Goal: Task Accomplishment & Management: Manage account settings

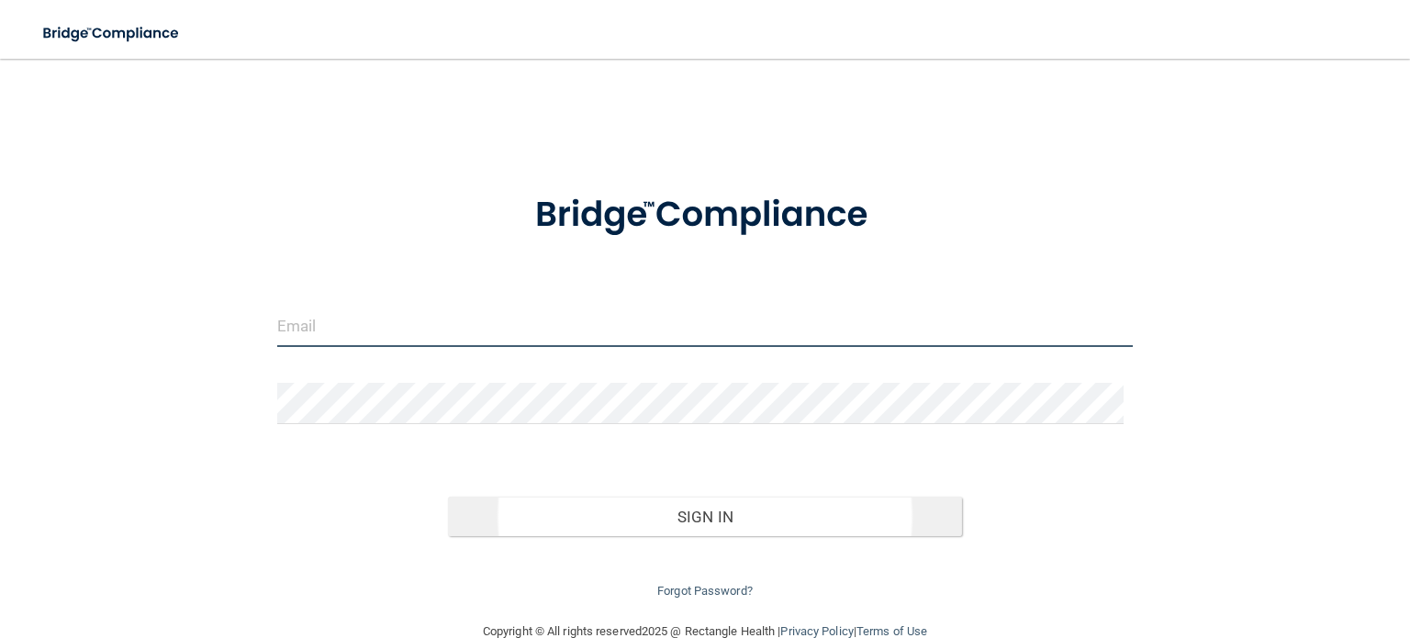
type input "[EMAIL_ADDRESS][DOMAIN_NAME]"
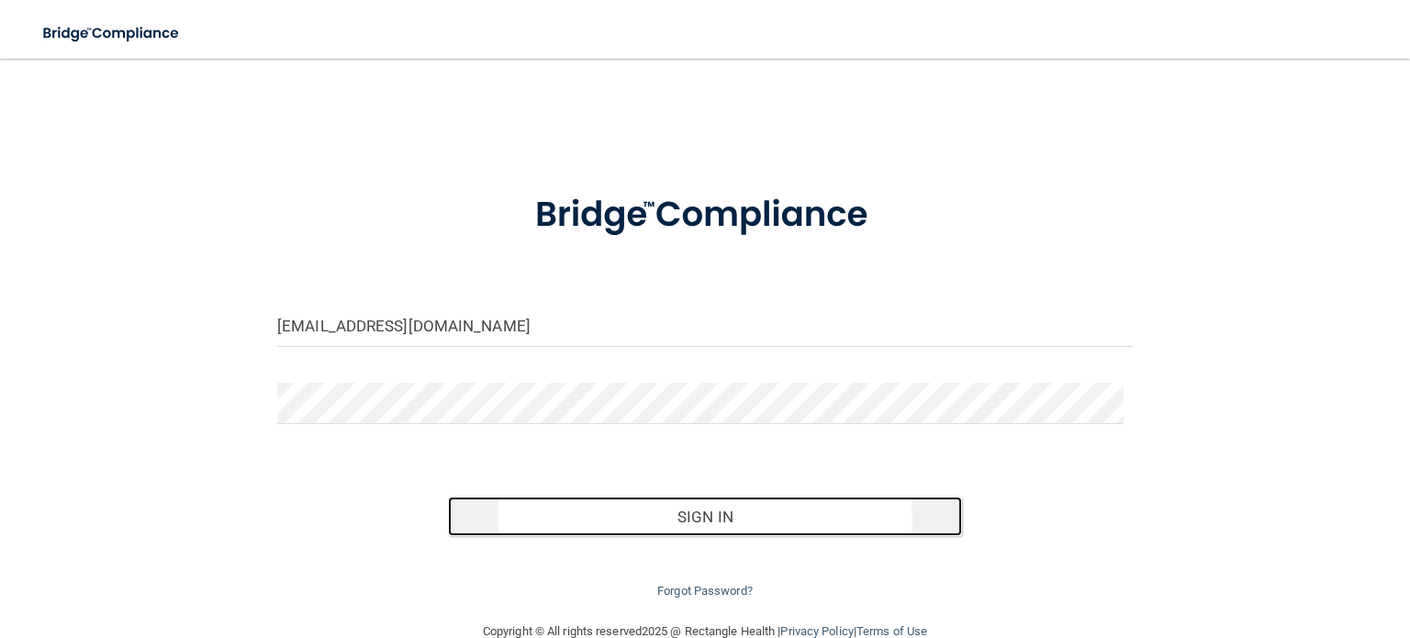
click at [655, 511] on button "Sign In" at bounding box center [704, 517] width 513 height 40
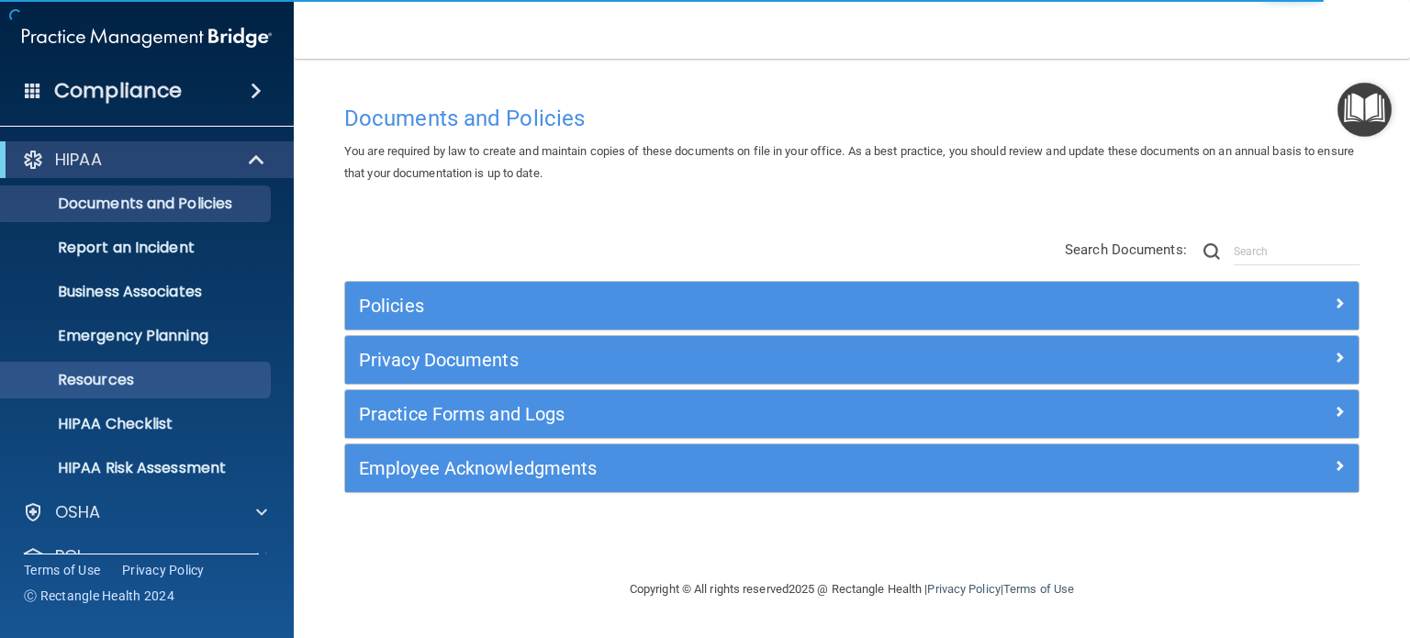
scroll to position [123, 0]
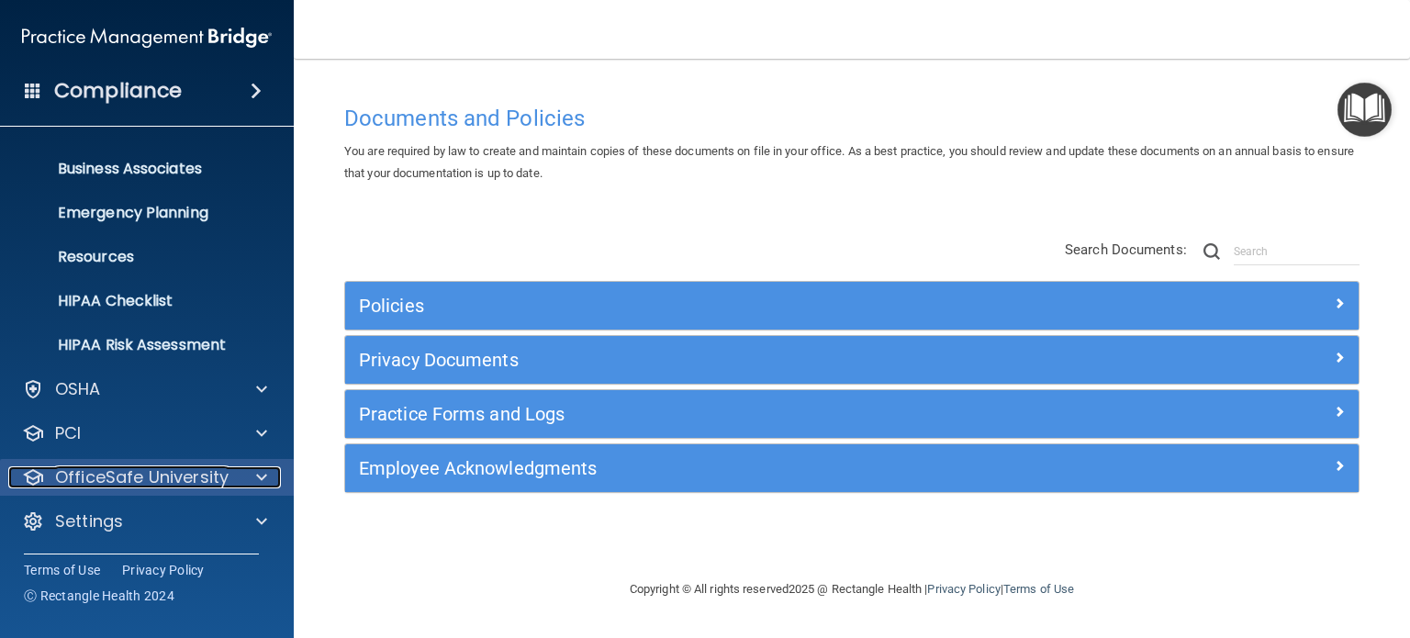
click at [136, 474] on p "OfficeSafe University" at bounding box center [142, 477] width 174 height 22
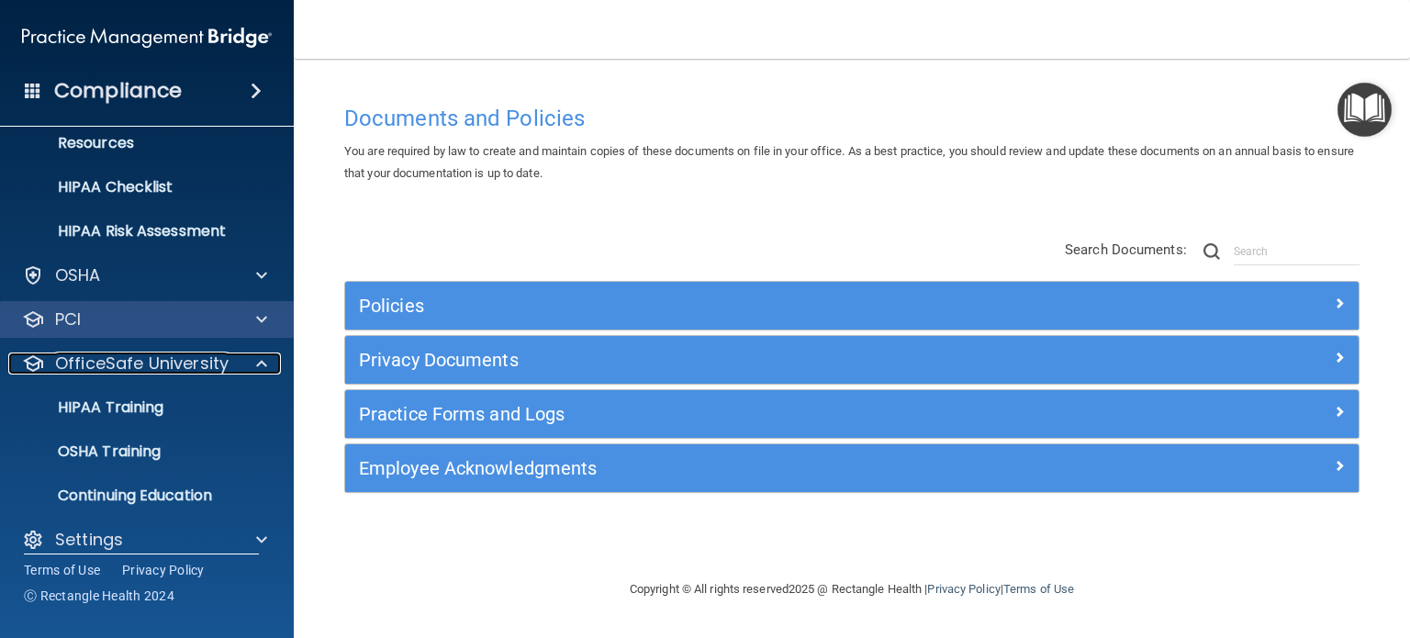
scroll to position [242, 0]
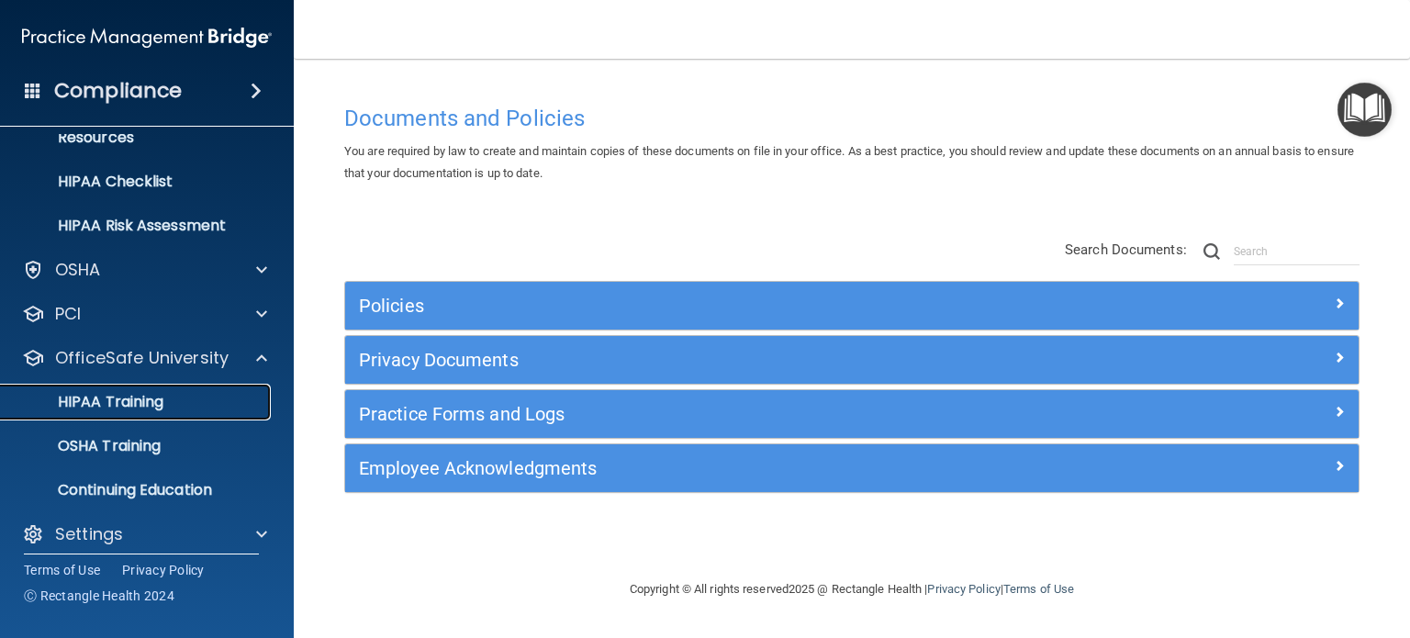
click at [129, 394] on p "HIPAA Training" at bounding box center [88, 402] width 152 height 18
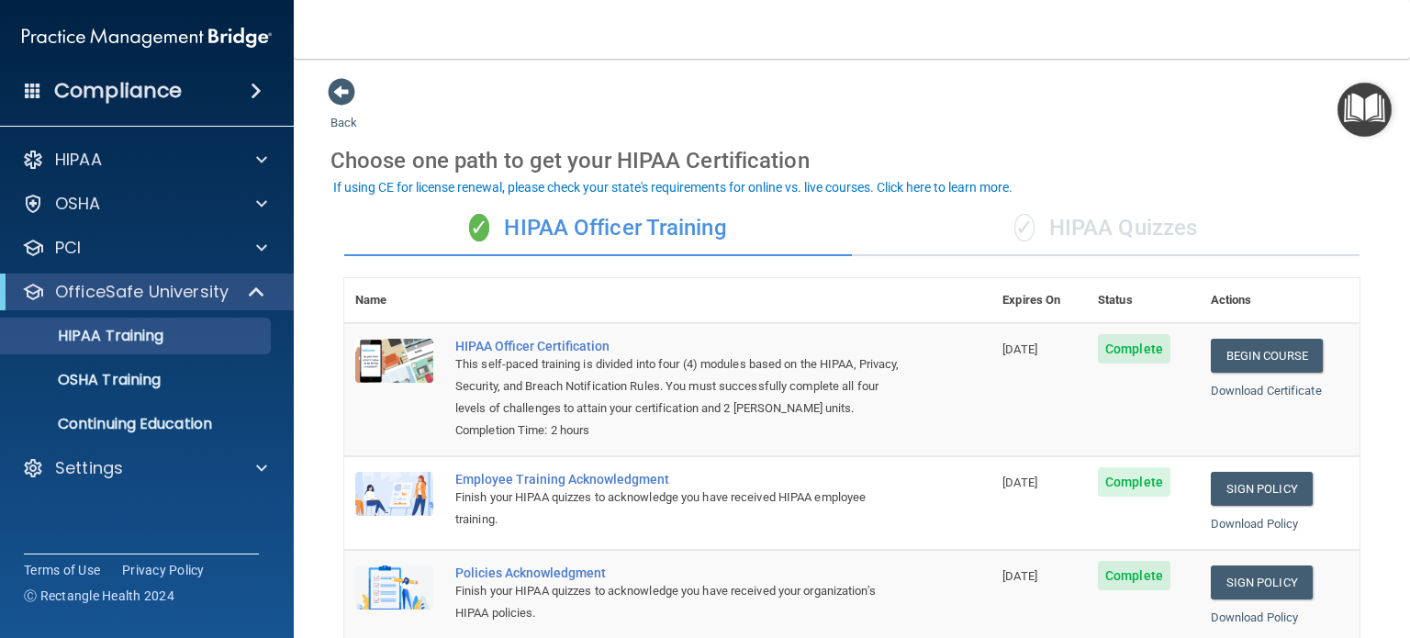
click at [256, 87] on span at bounding box center [256, 91] width 11 height 22
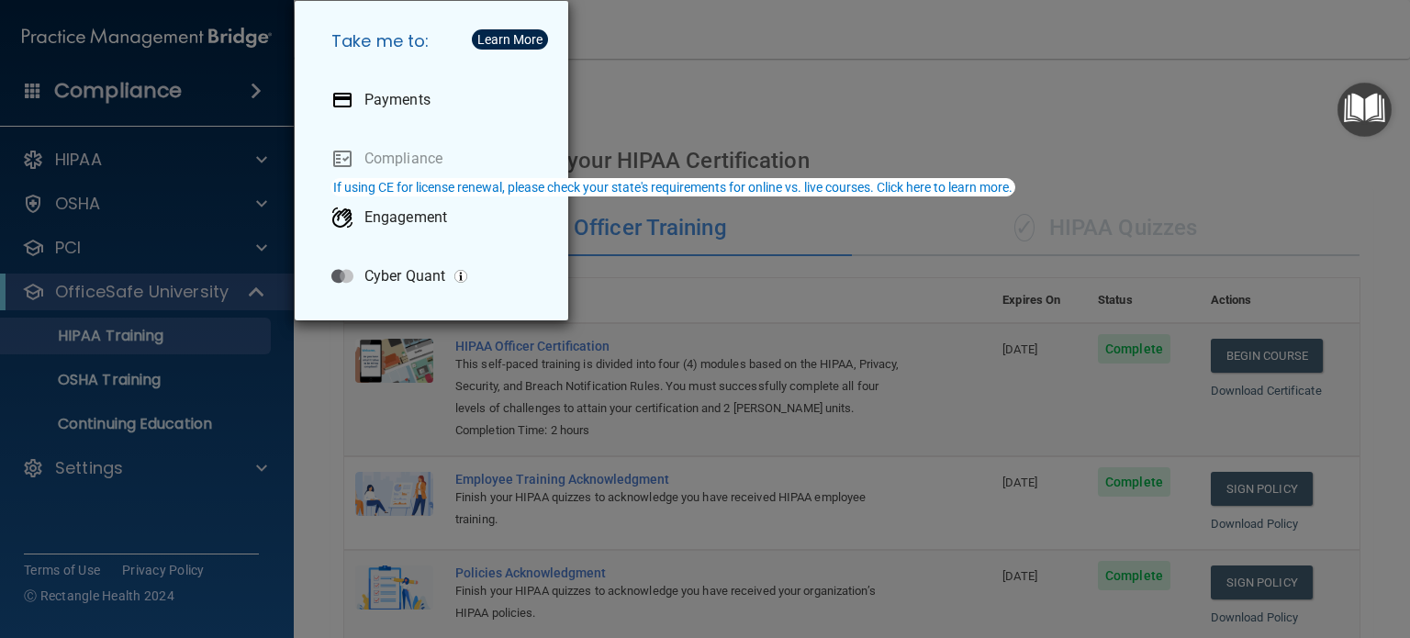
click at [719, 101] on div "Take me to: Payments Compliance Engagement Cyber Quant" at bounding box center [705, 319] width 1410 height 638
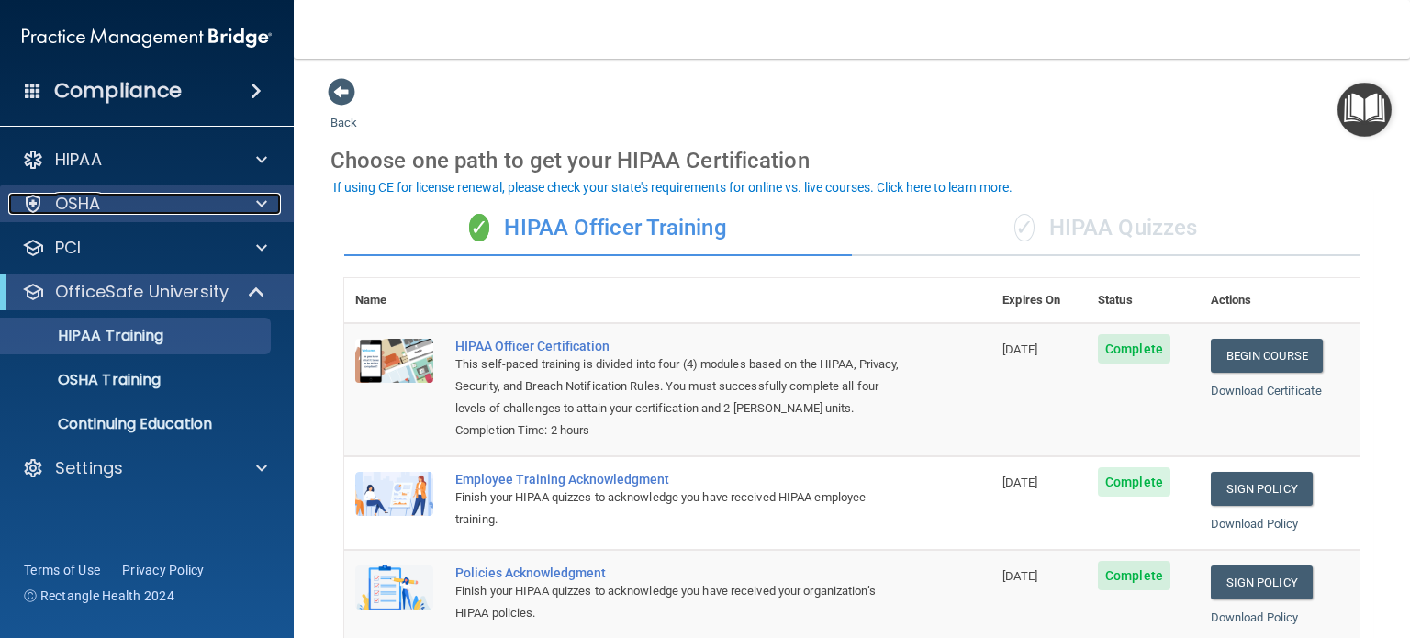
click at [126, 212] on div "OSHA" at bounding box center [122, 204] width 228 height 22
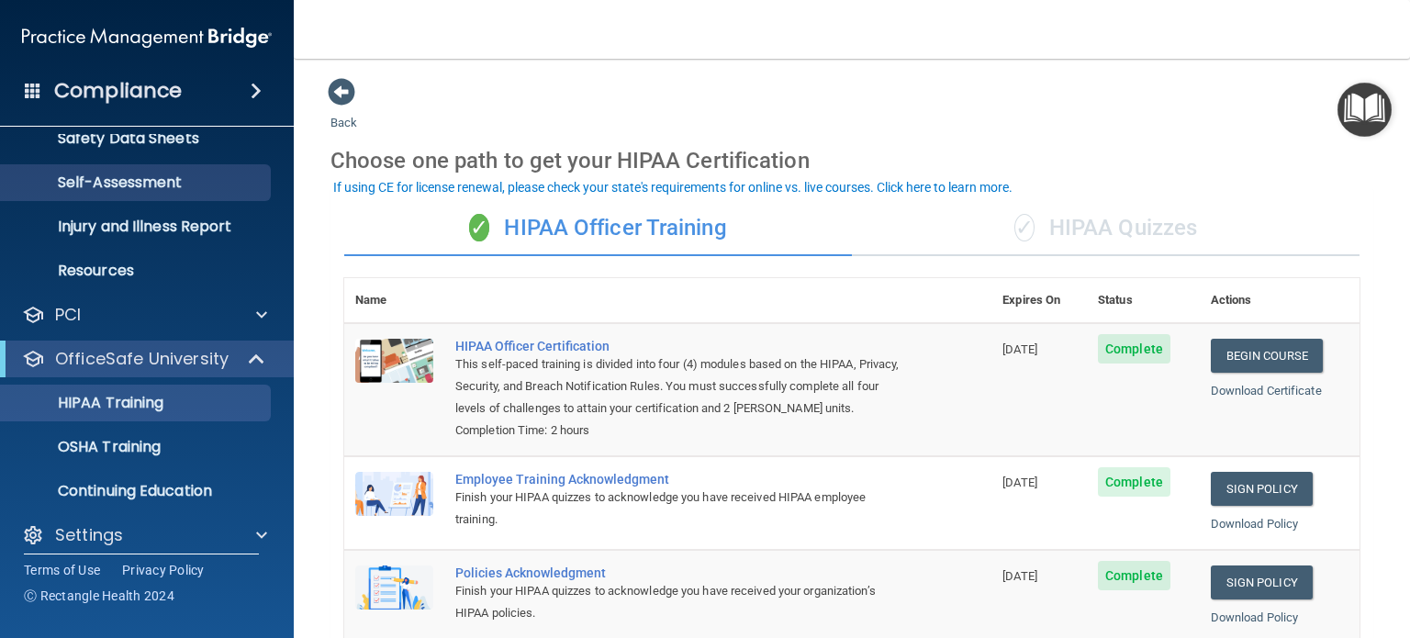
scroll to position [167, 0]
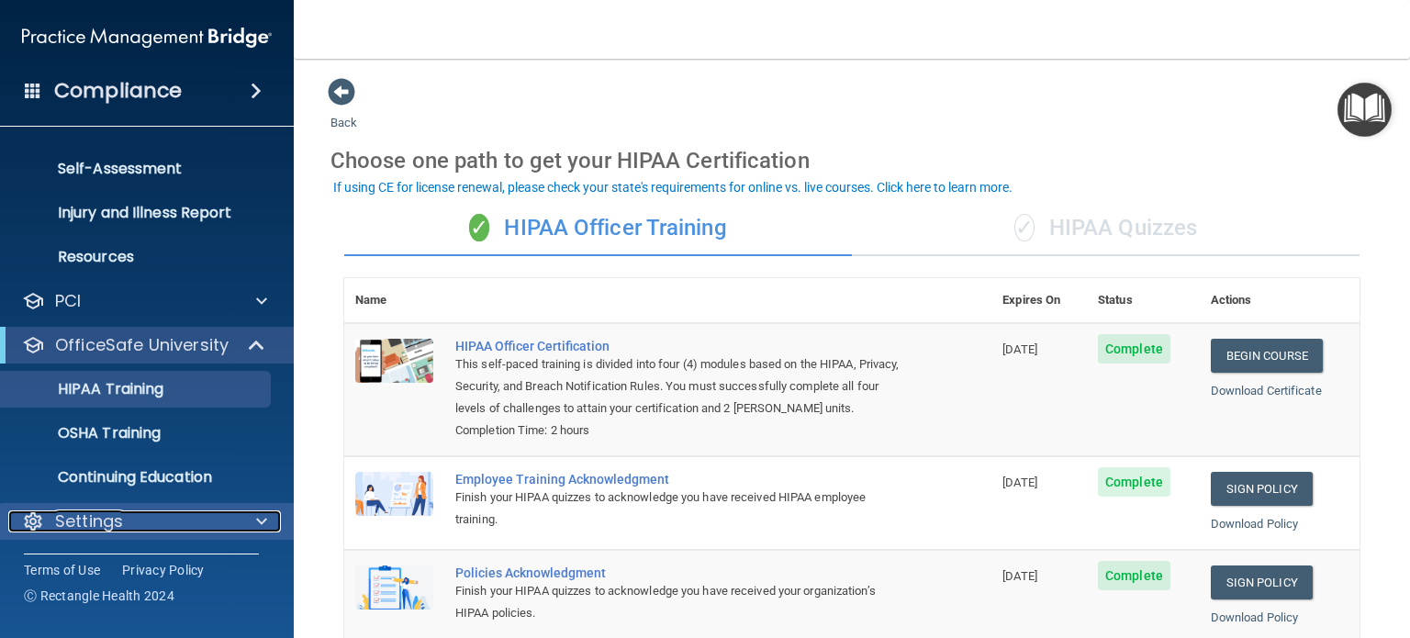
click at [113, 521] on p "Settings" at bounding box center [89, 522] width 68 height 22
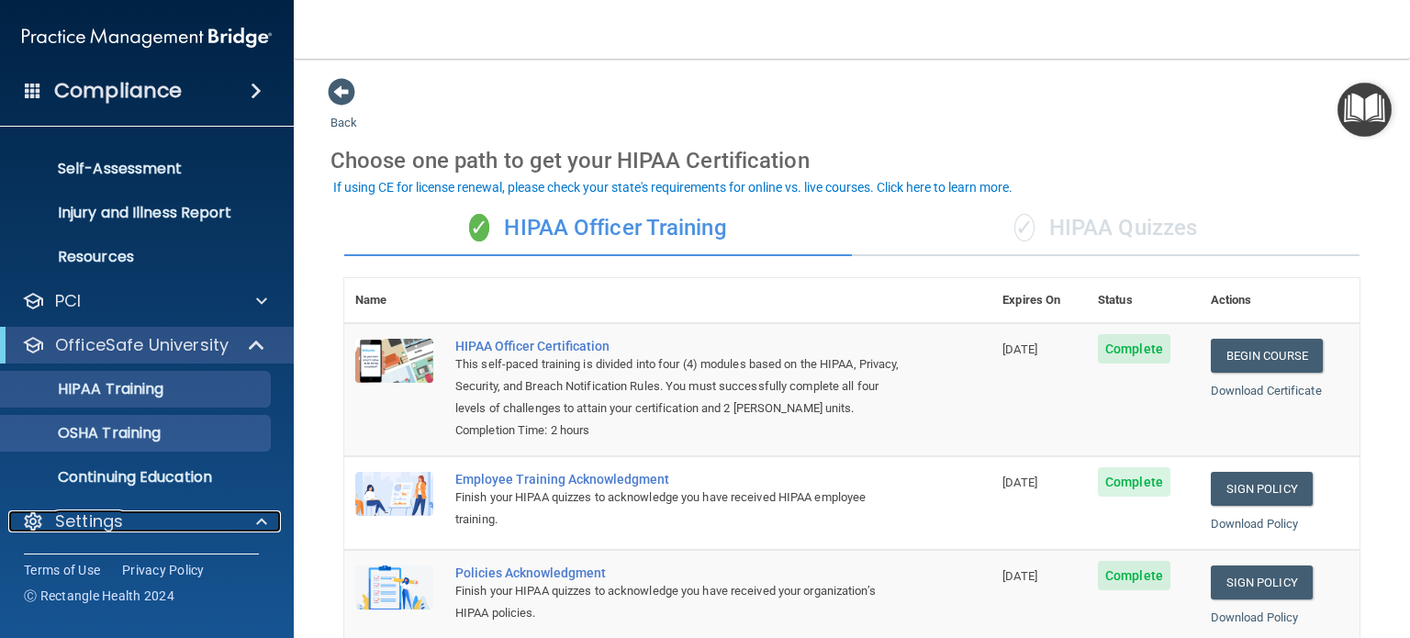
scroll to position [343, 0]
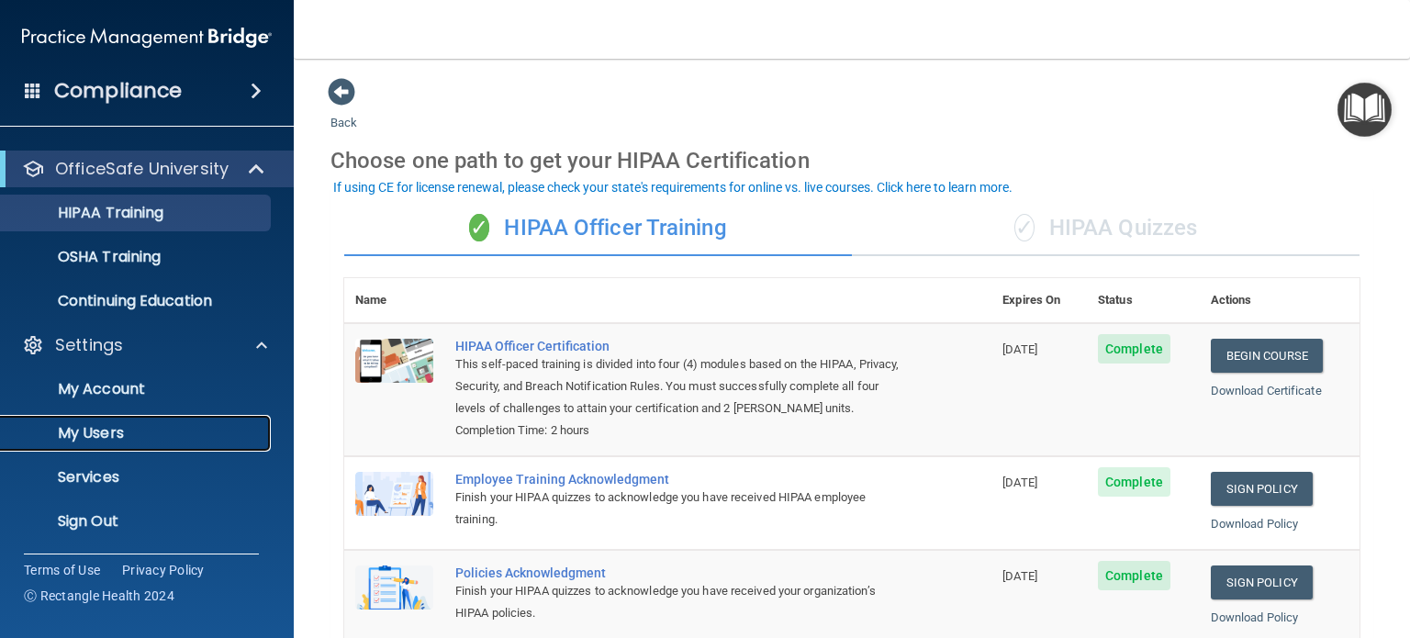
click at [87, 432] on p "My Users" at bounding box center [137, 433] width 251 height 18
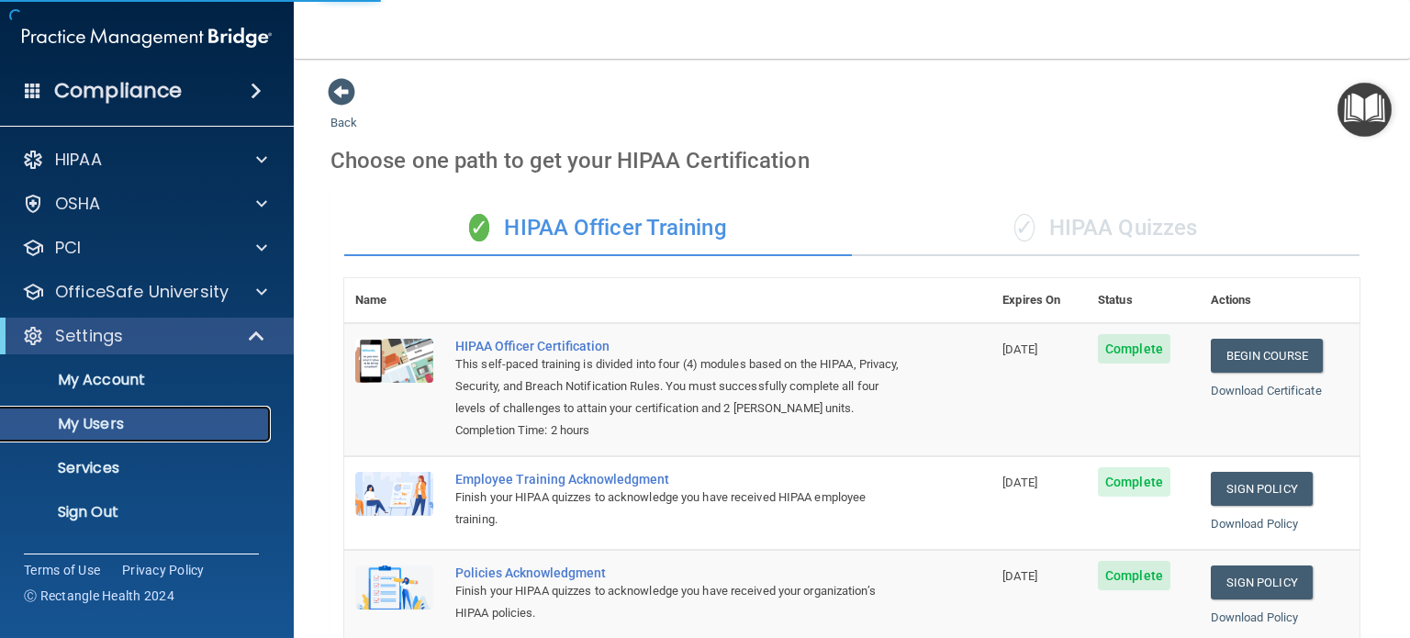
select select "20"
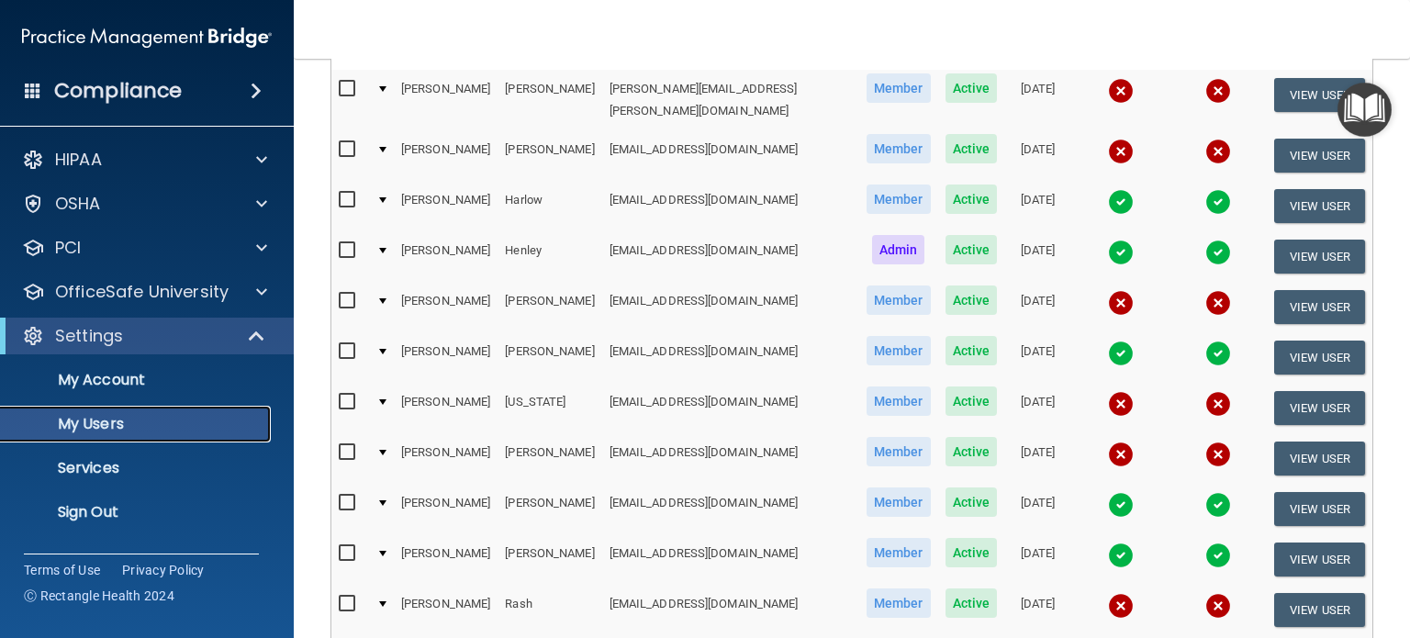
scroll to position [253, 0]
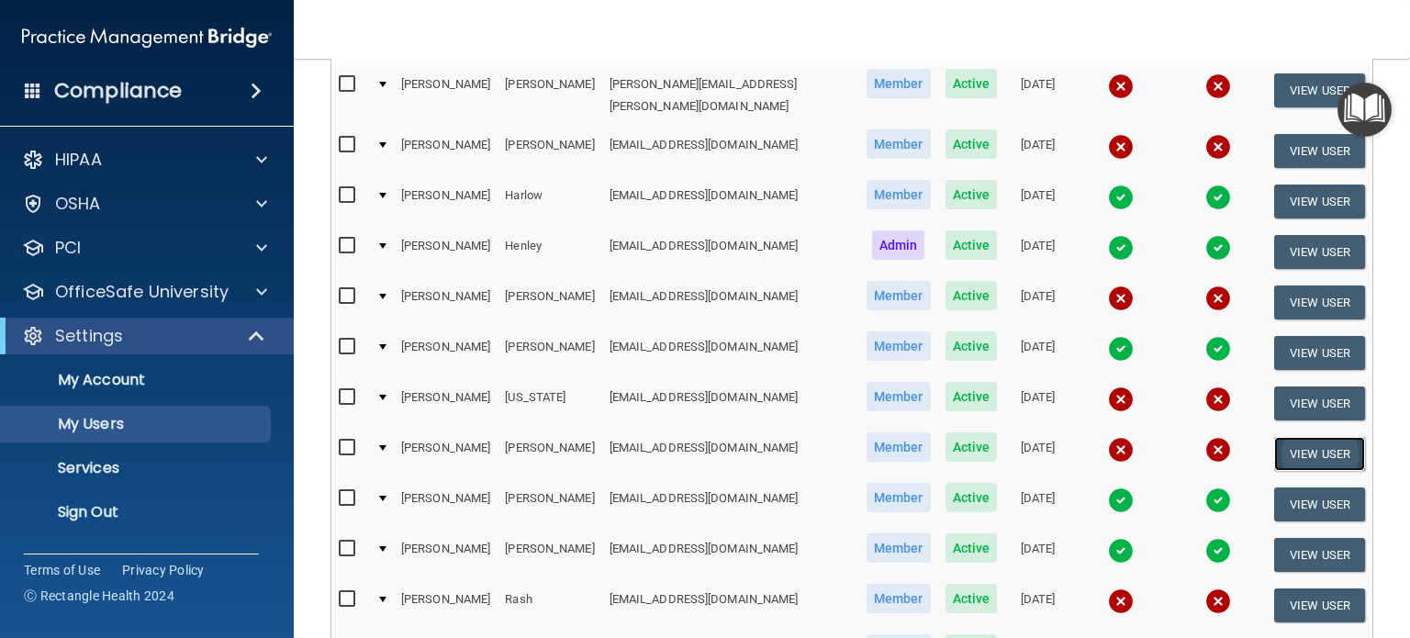
click at [1303, 437] on button "View User" at bounding box center [1320, 454] width 91 height 34
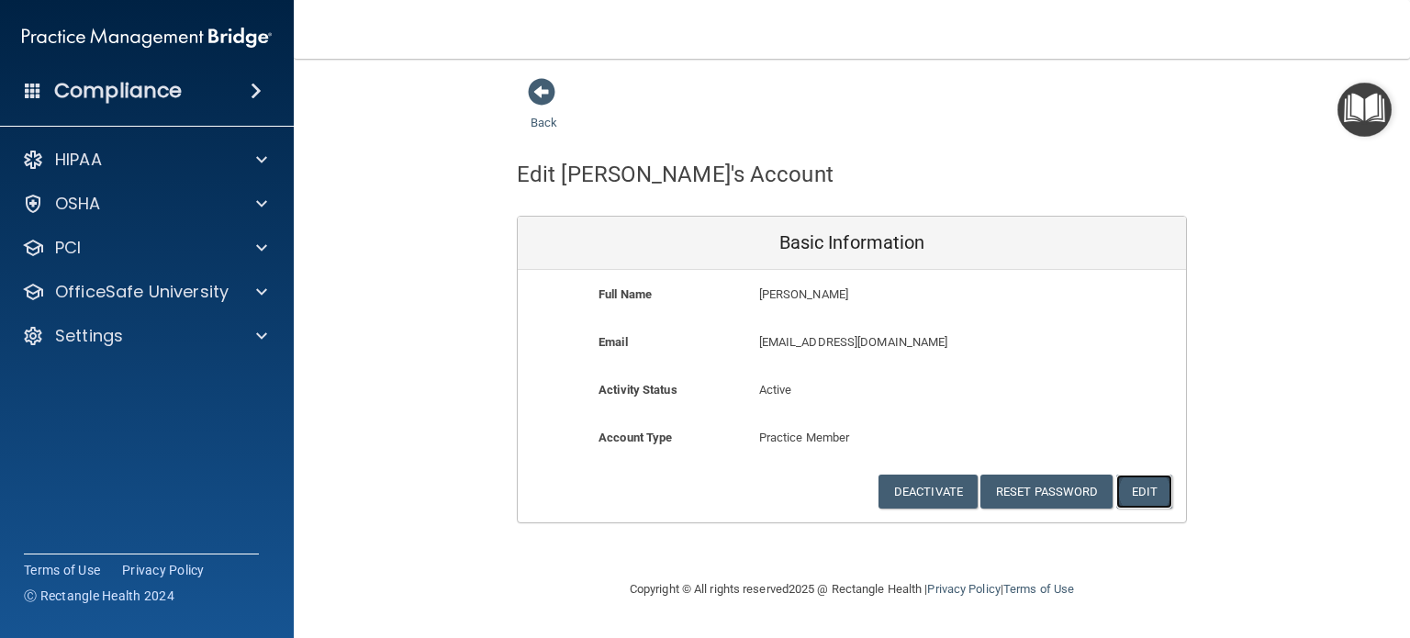
click at [1150, 491] on button "Edit" at bounding box center [1145, 492] width 56 height 34
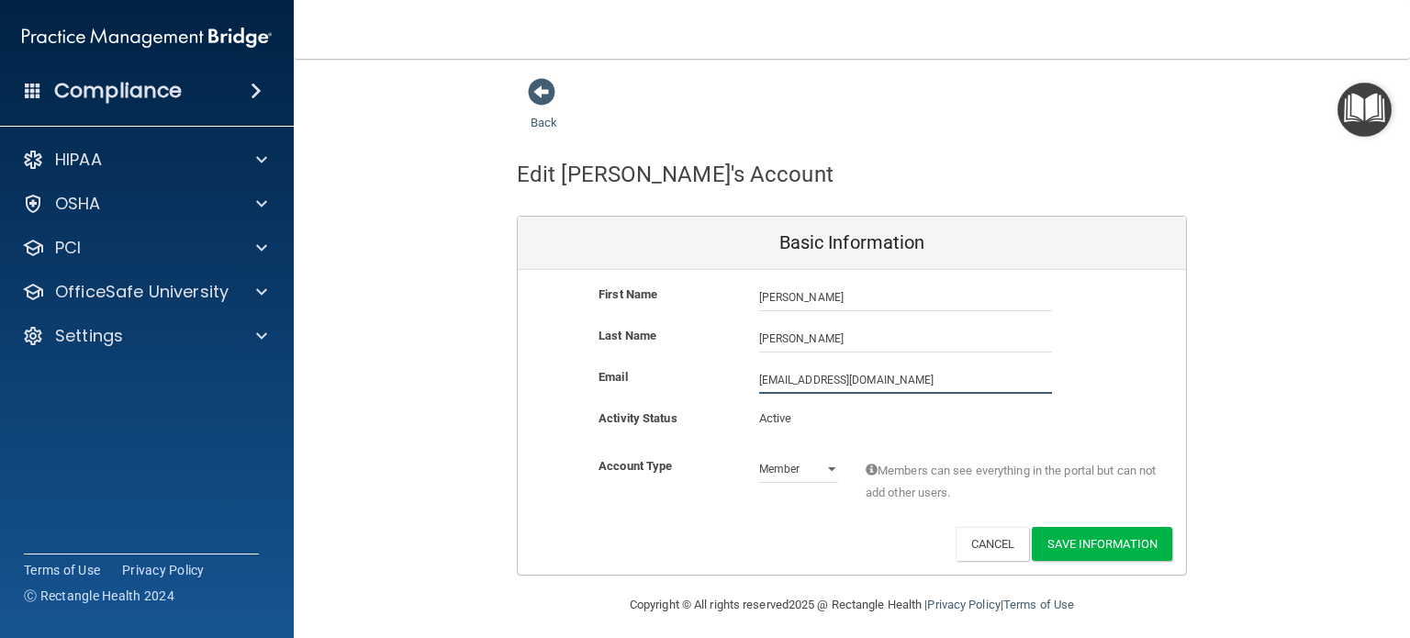
click at [895, 383] on input "[EMAIL_ADDRESS][DOMAIN_NAME]" at bounding box center [905, 380] width 293 height 28
type input "[EMAIL_ADDRESS][DOMAIN_NAME]"
click at [1061, 547] on button "Save Information" at bounding box center [1102, 544] width 140 height 34
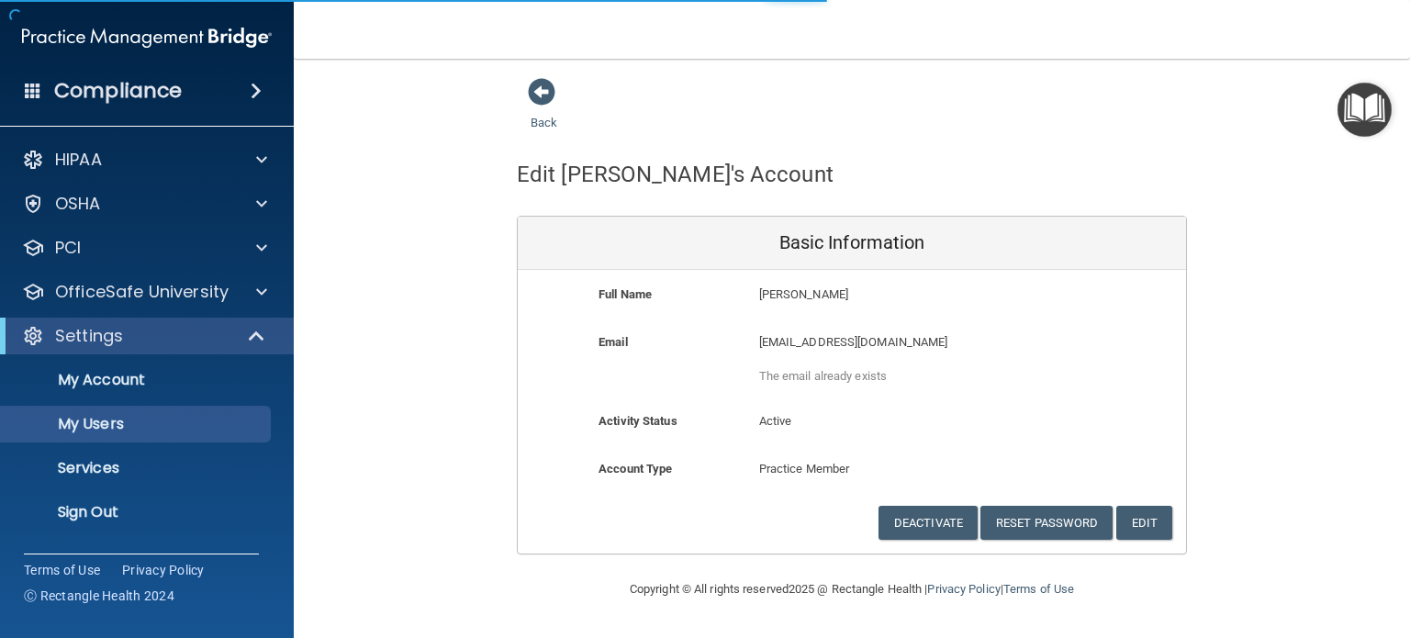
select select "20"
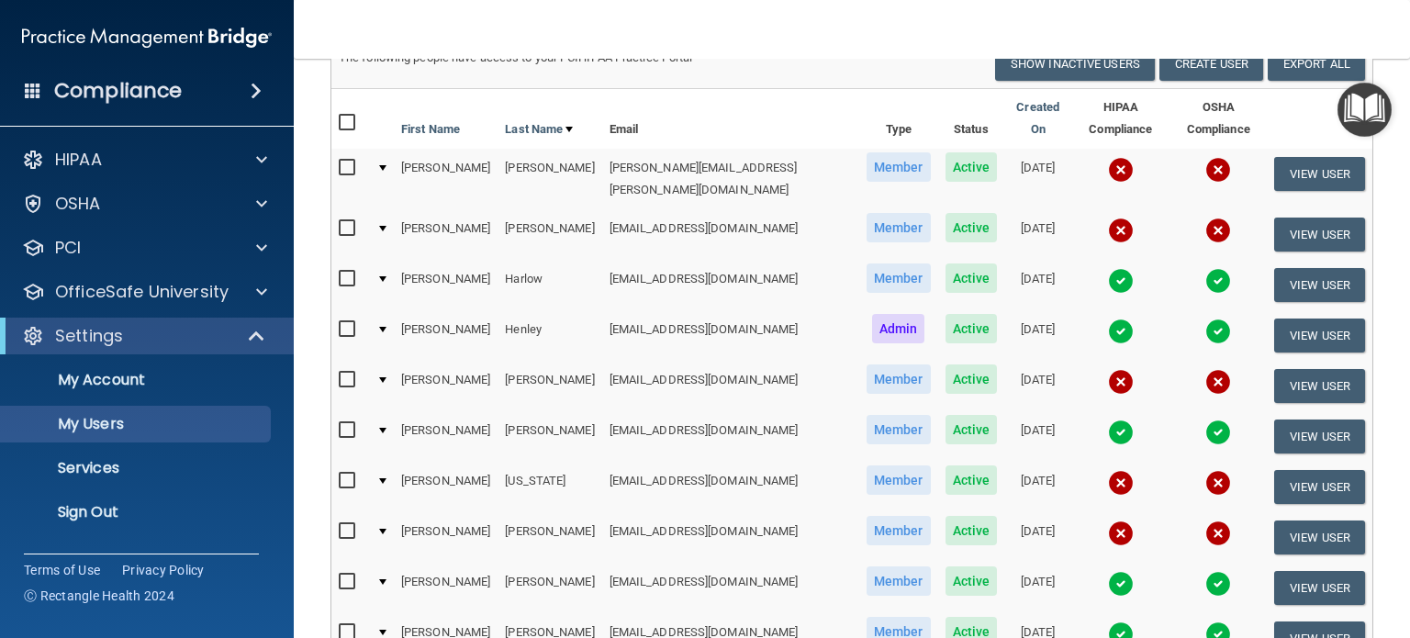
scroll to position [238, 0]
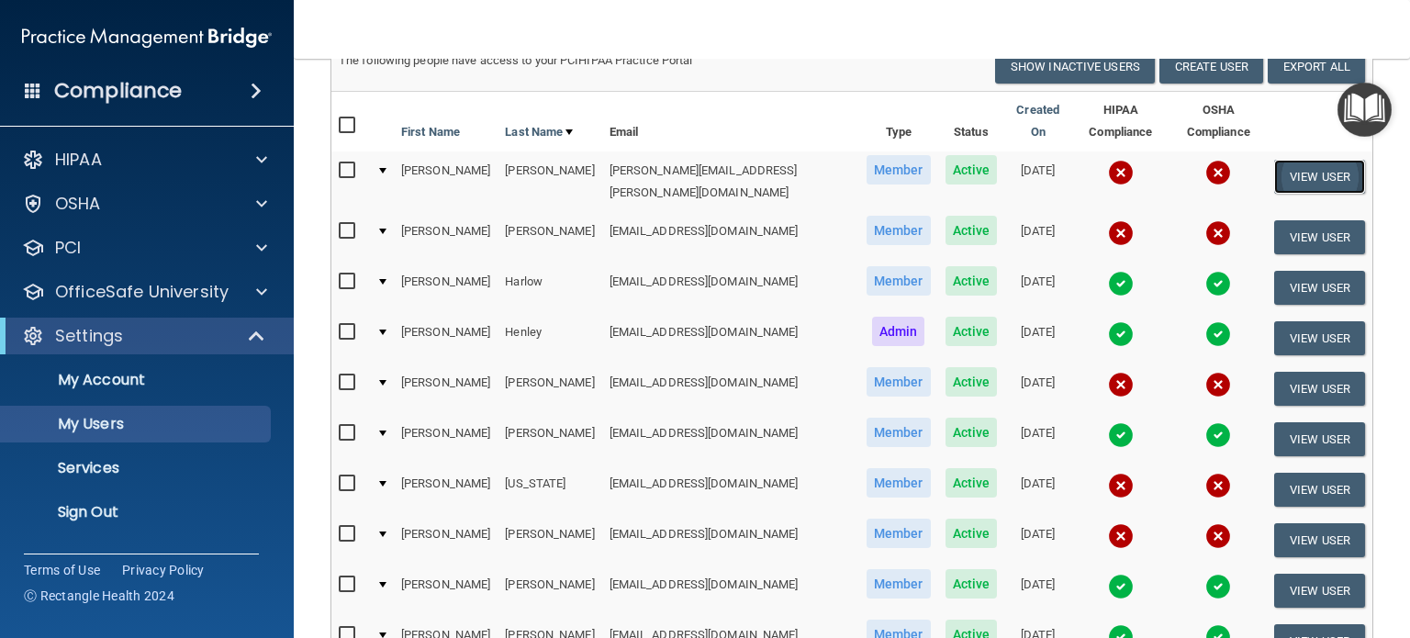
click at [1294, 160] on button "View User" at bounding box center [1320, 177] width 91 height 34
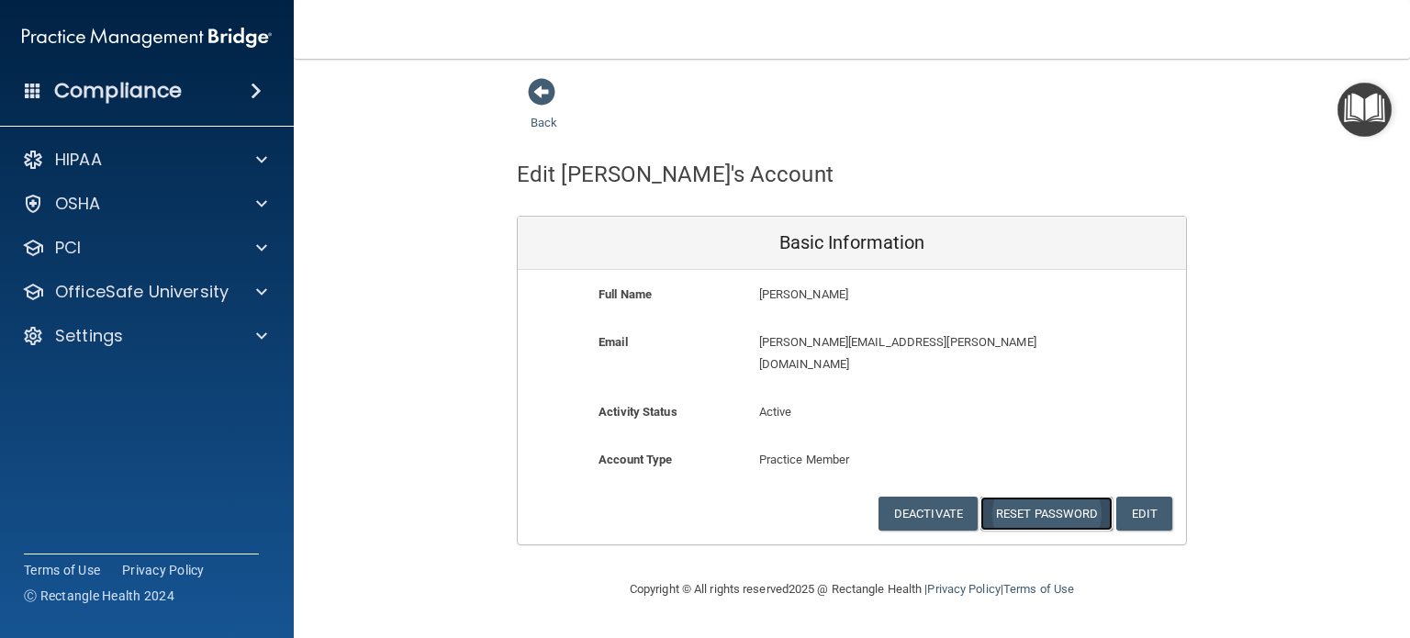
click at [1022, 498] on button "Reset Password" at bounding box center [1047, 514] width 132 height 34
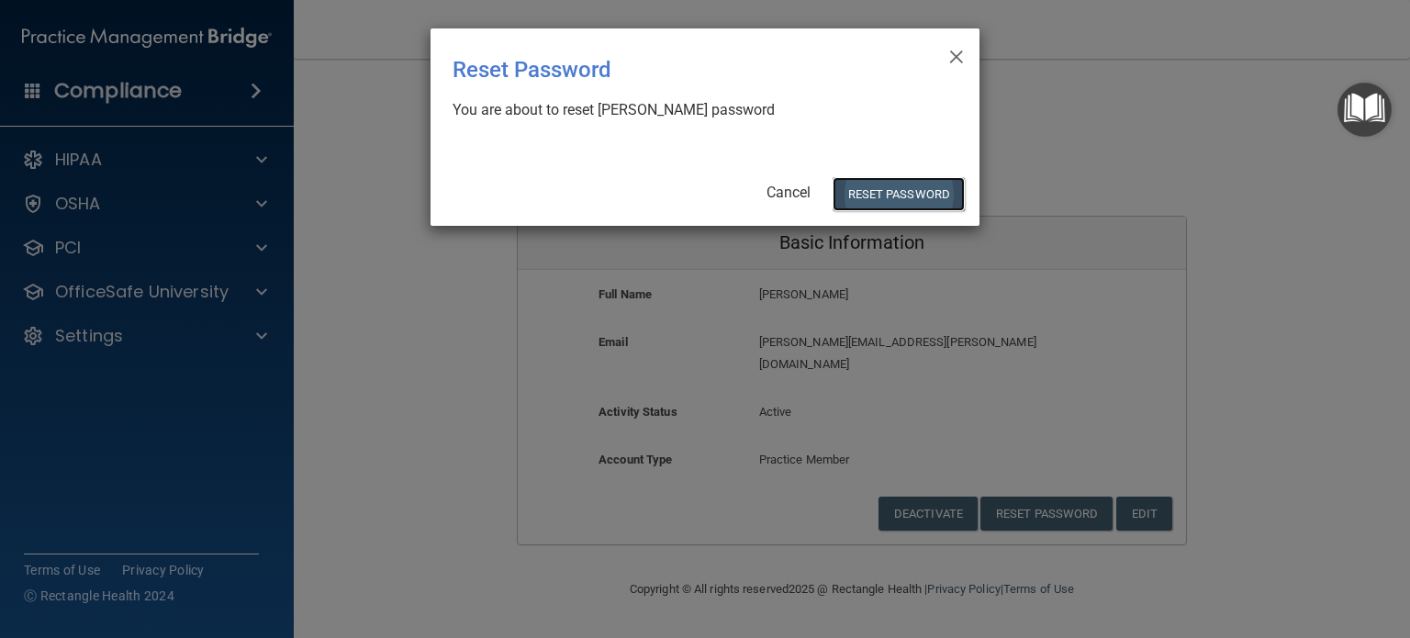
click at [880, 197] on button "Reset Password" at bounding box center [899, 194] width 132 height 34
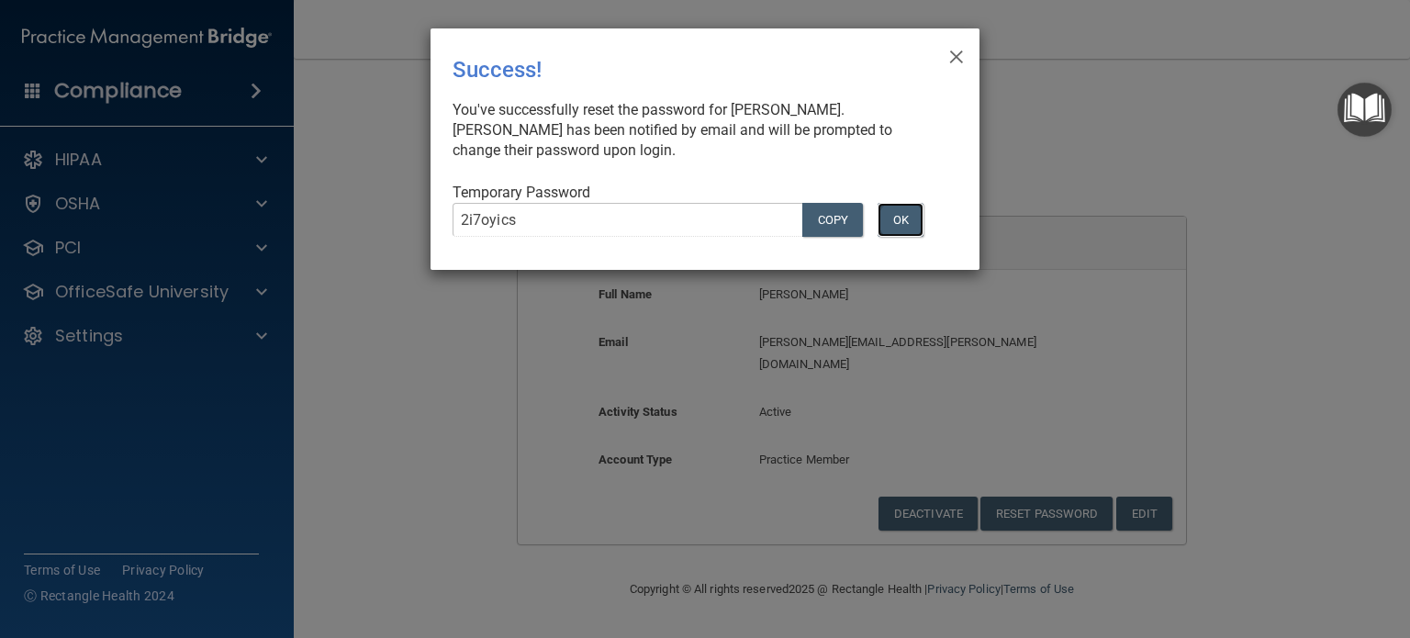
click at [899, 224] on button "OK" at bounding box center [901, 220] width 46 height 34
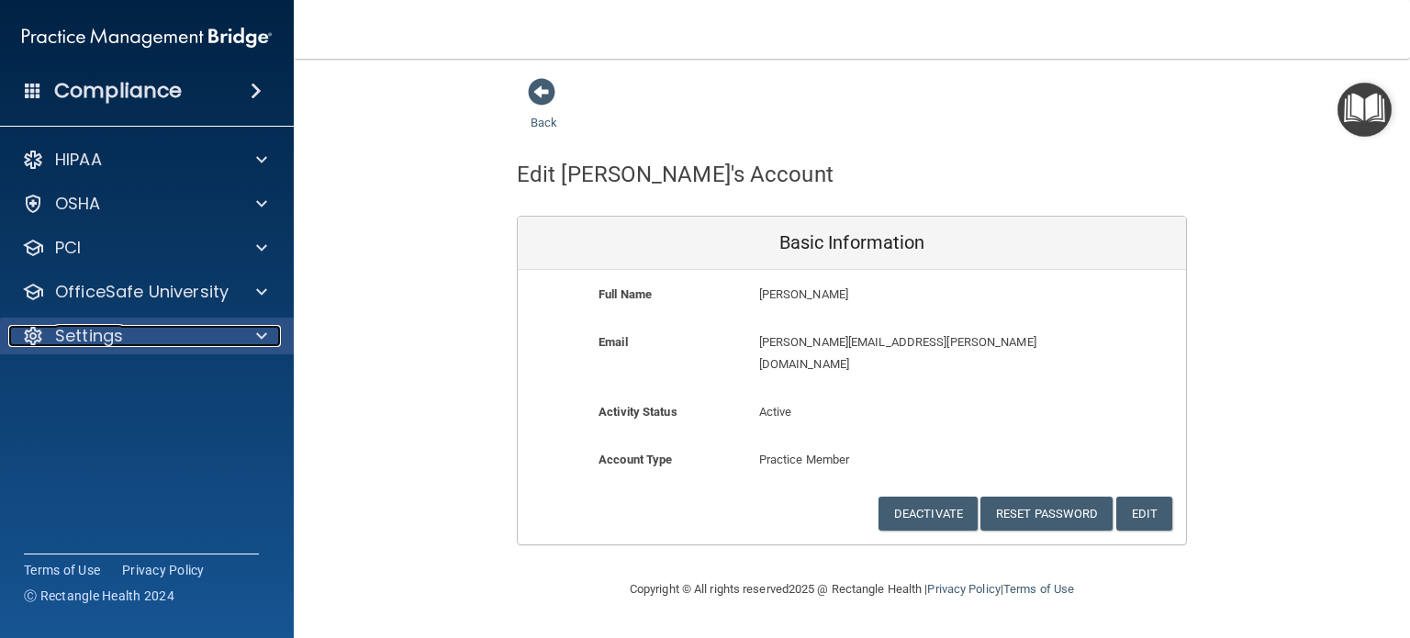
click at [97, 331] on p "Settings" at bounding box center [89, 336] width 68 height 22
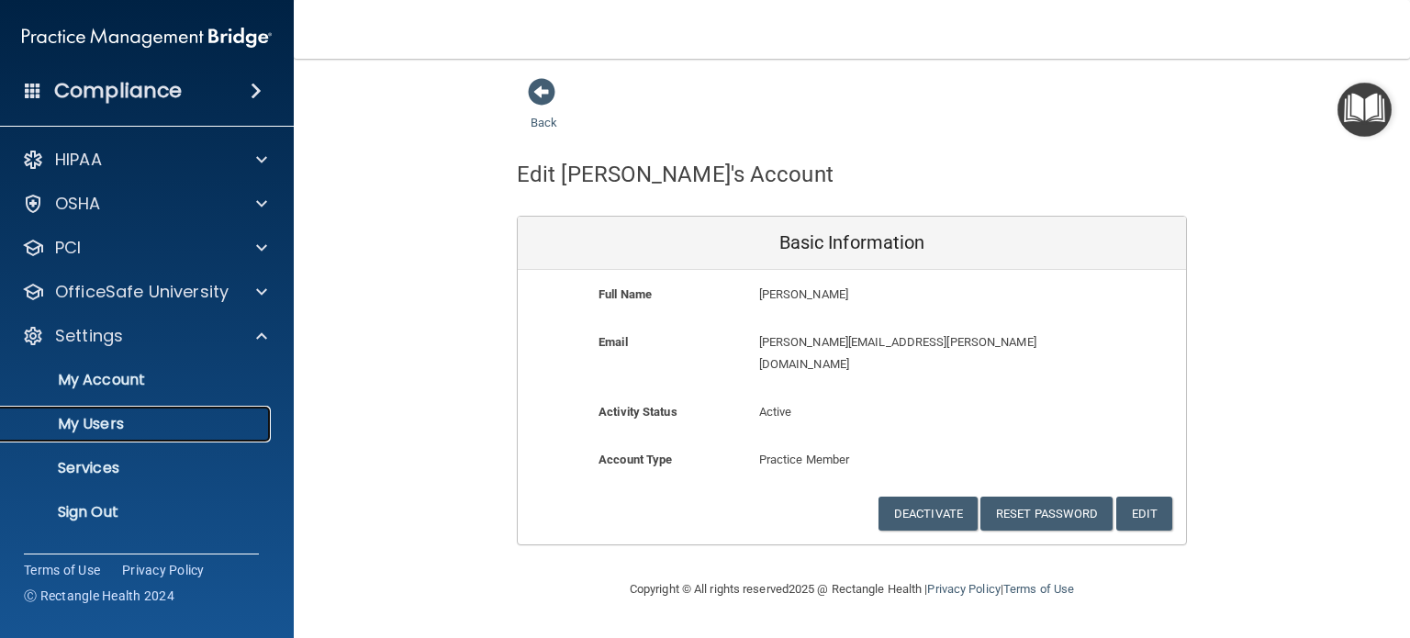
click at [92, 427] on p "My Users" at bounding box center [137, 424] width 251 height 18
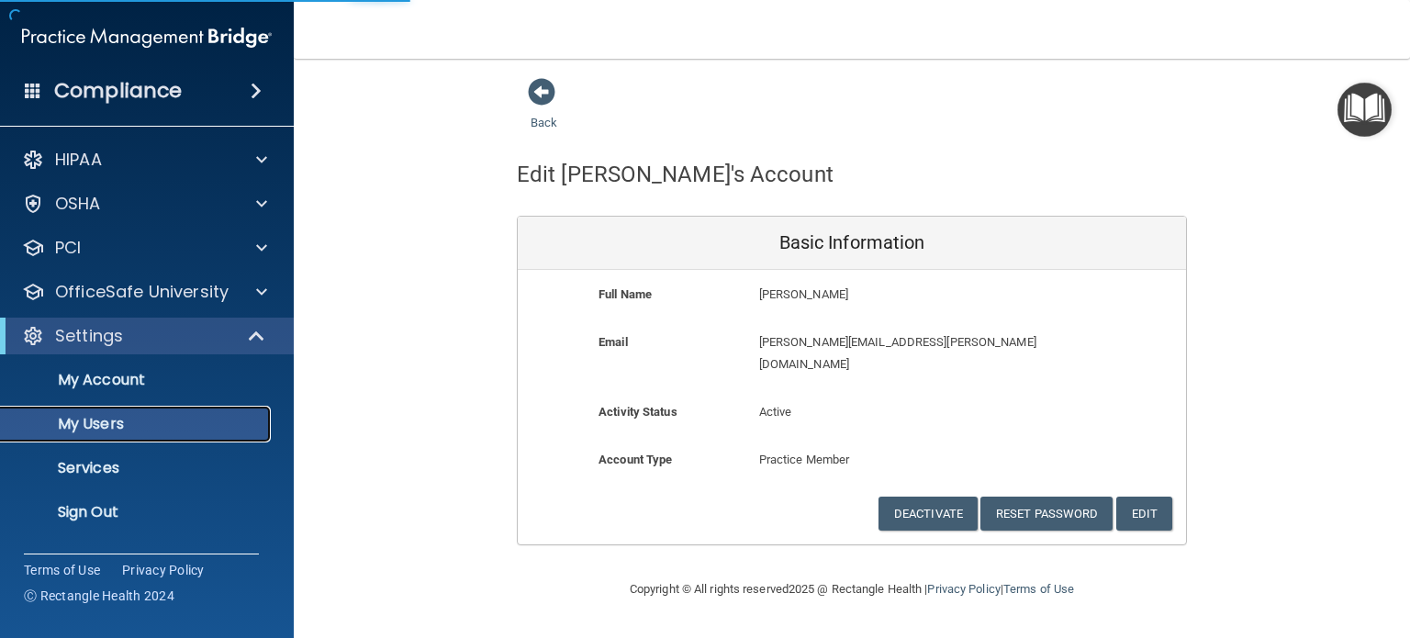
select select "20"
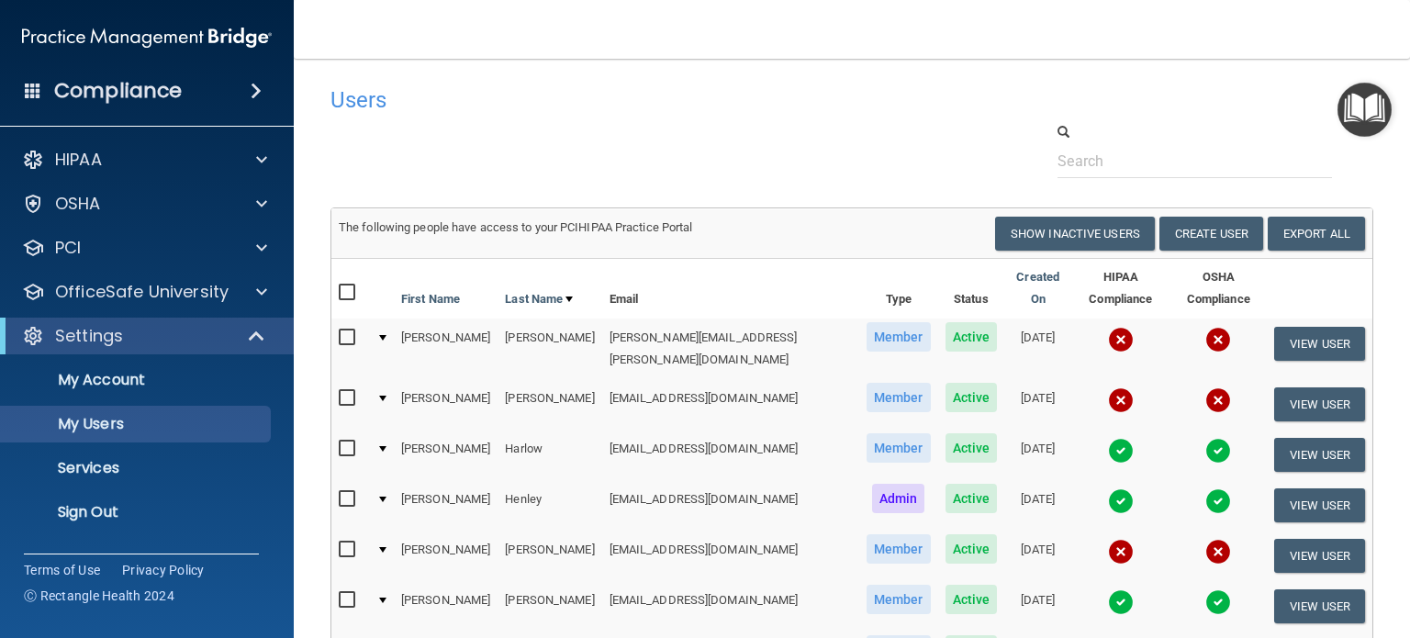
click at [933, 99] on div "Users" at bounding box center [852, 99] width 1071 height 45
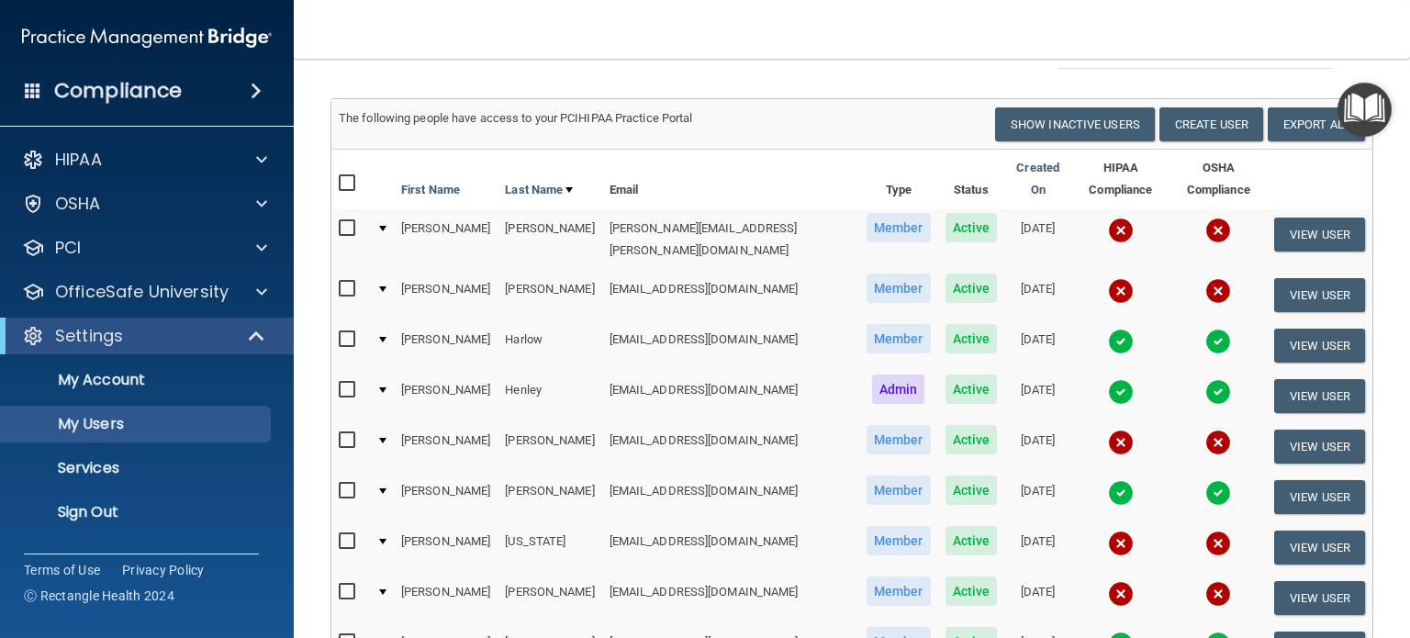
scroll to position [108, 0]
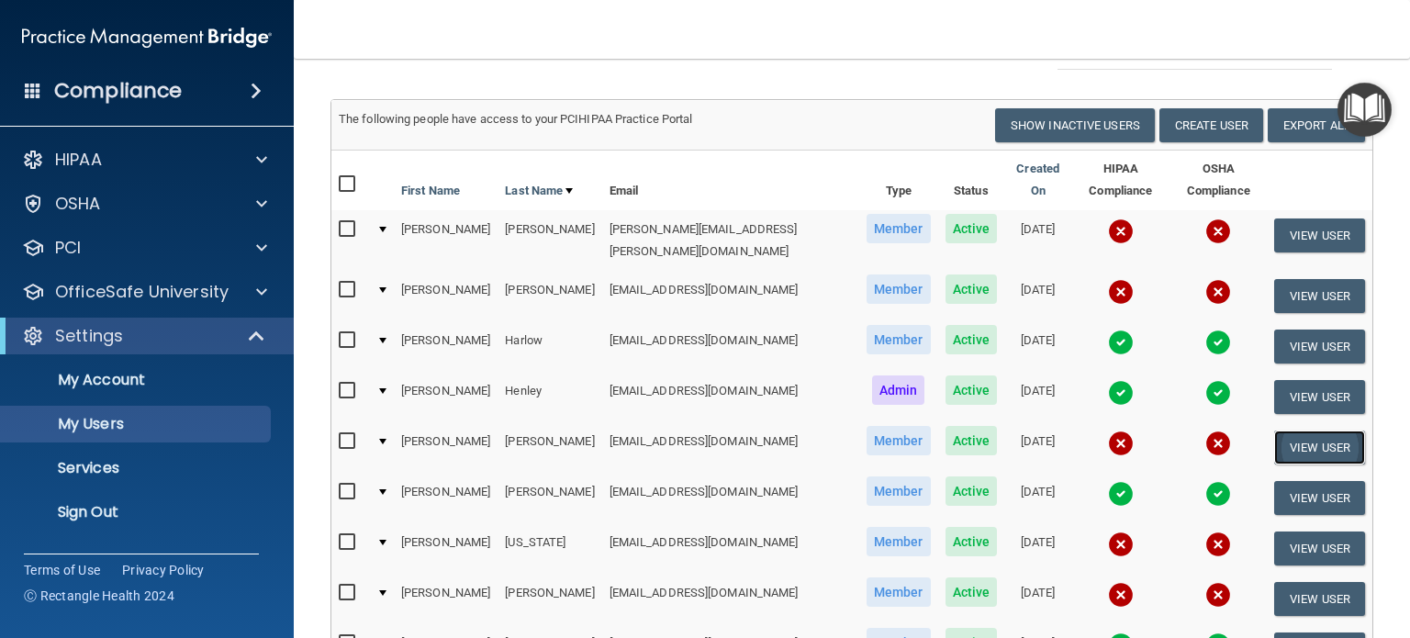
click at [1296, 431] on button "View User" at bounding box center [1320, 448] width 91 height 34
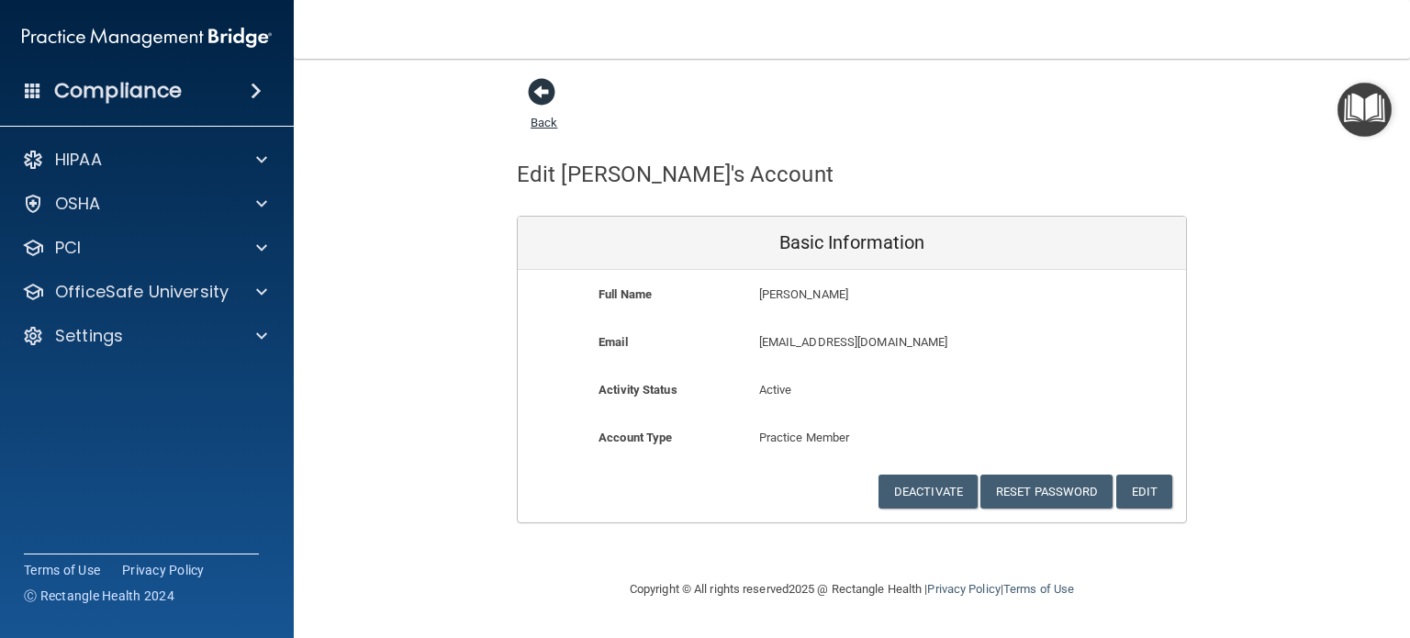
click at [539, 85] on span at bounding box center [542, 92] width 28 height 28
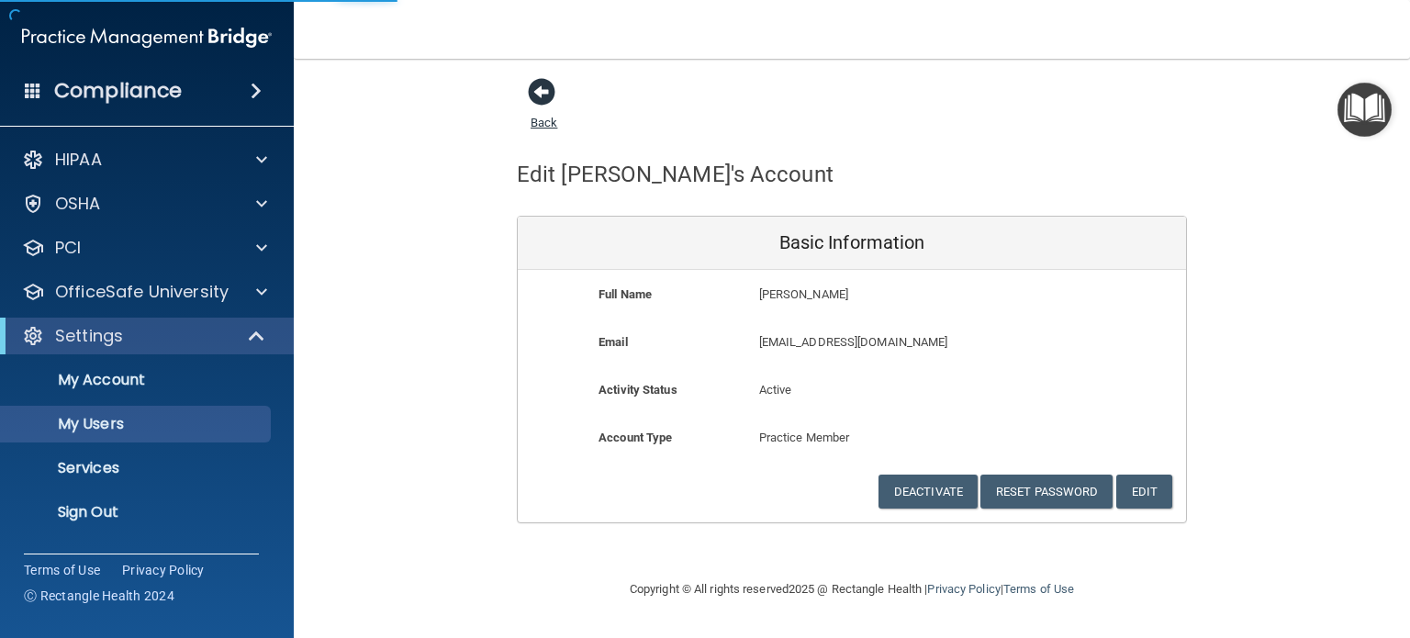
select select "20"
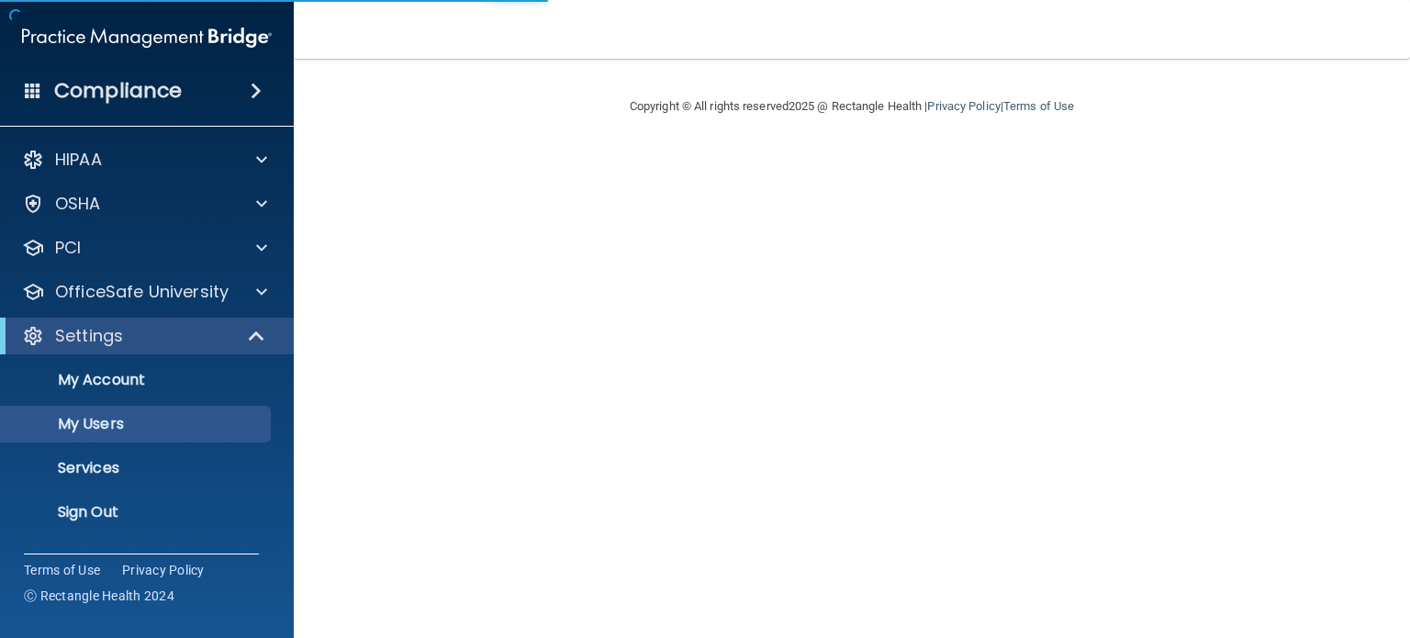
select select "20"
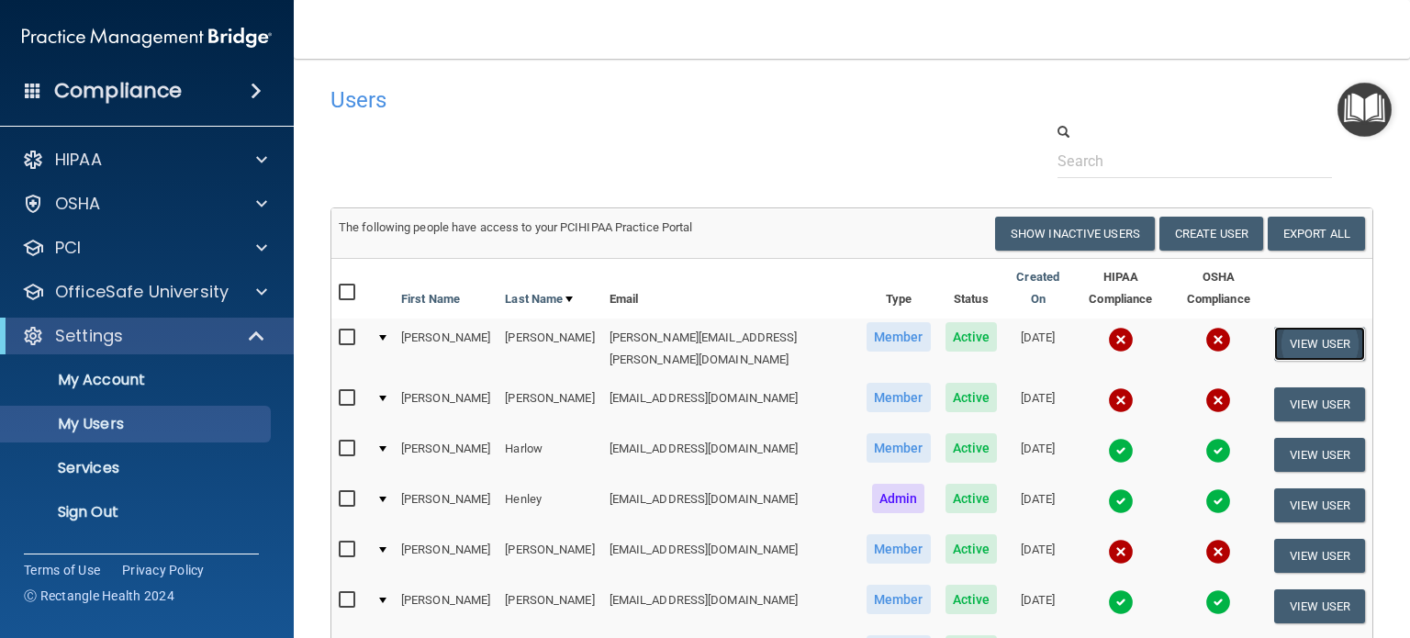
click at [1279, 327] on button "View User" at bounding box center [1320, 344] width 91 height 34
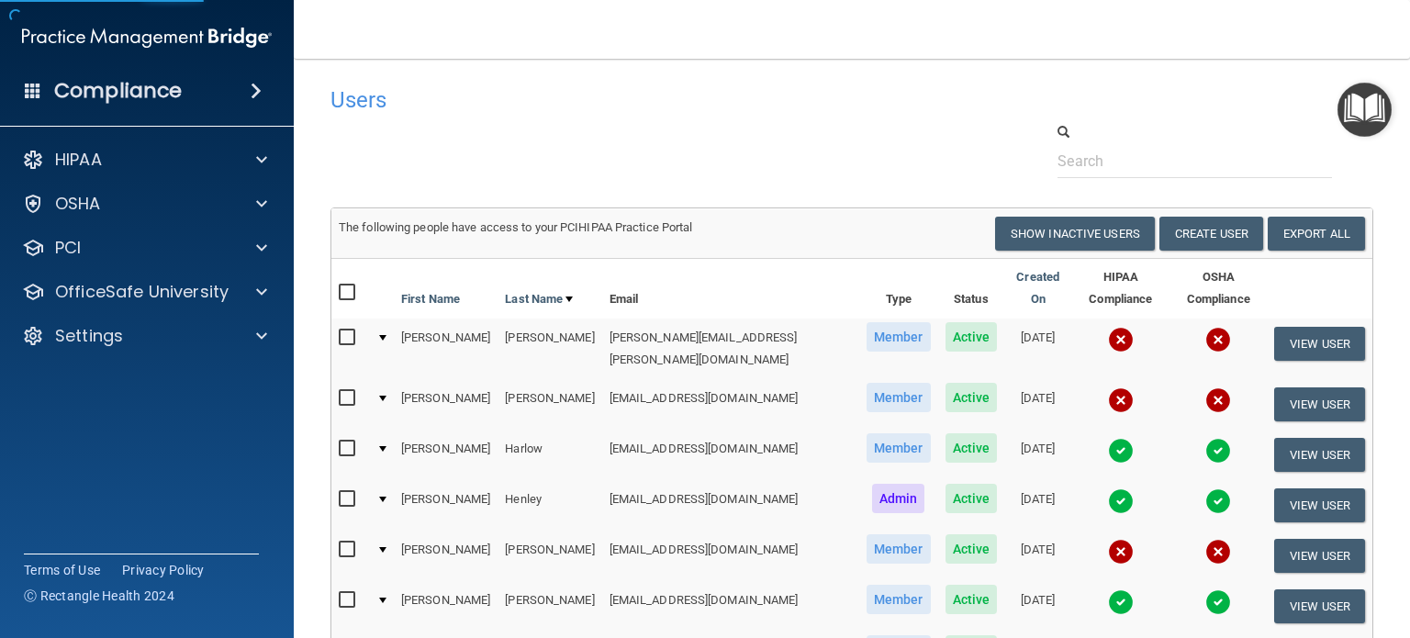
select select "practice_member"
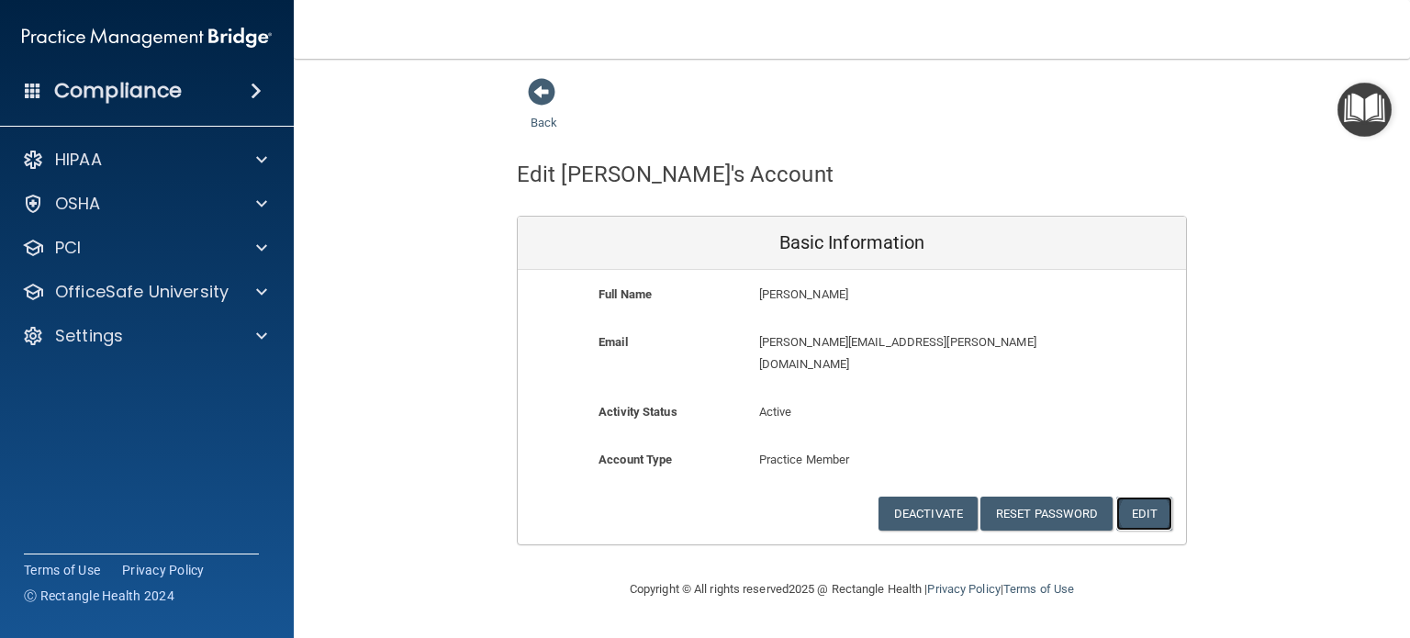
click at [1140, 498] on button "Edit" at bounding box center [1145, 514] width 56 height 34
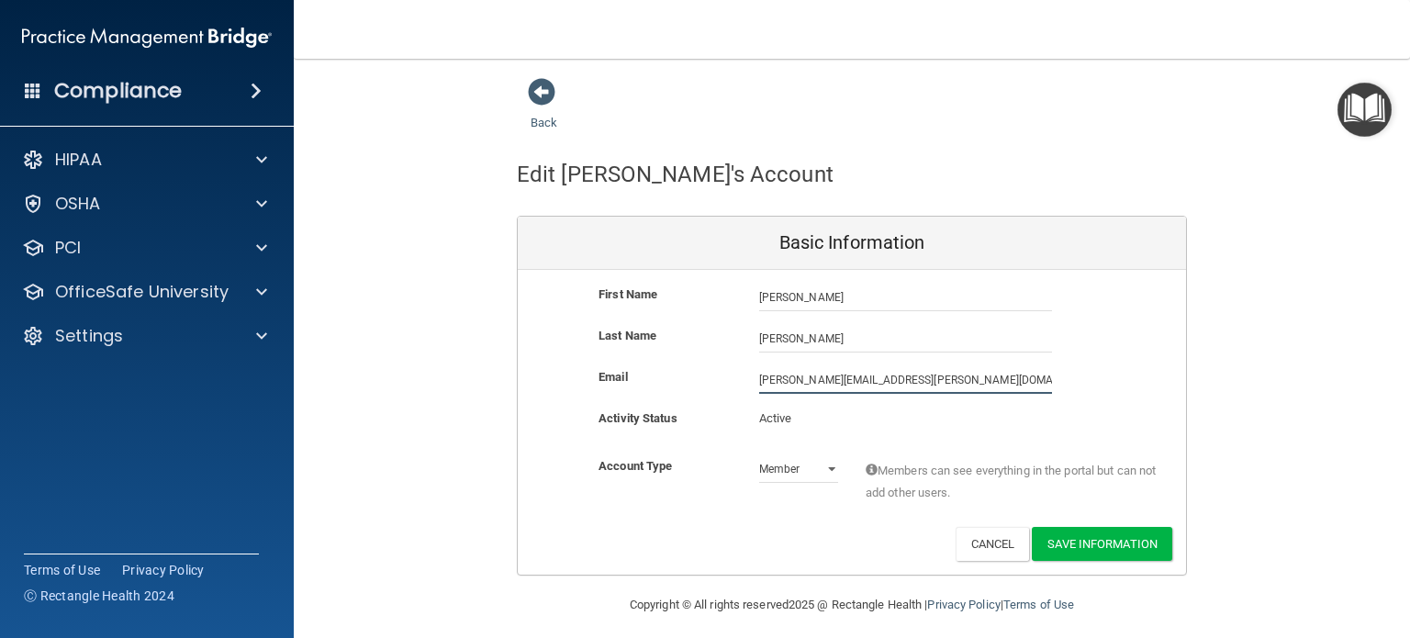
click at [937, 376] on input "[PERSON_NAME][EMAIL_ADDRESS][PERSON_NAME][DOMAIN_NAME]" at bounding box center [905, 380] width 293 height 28
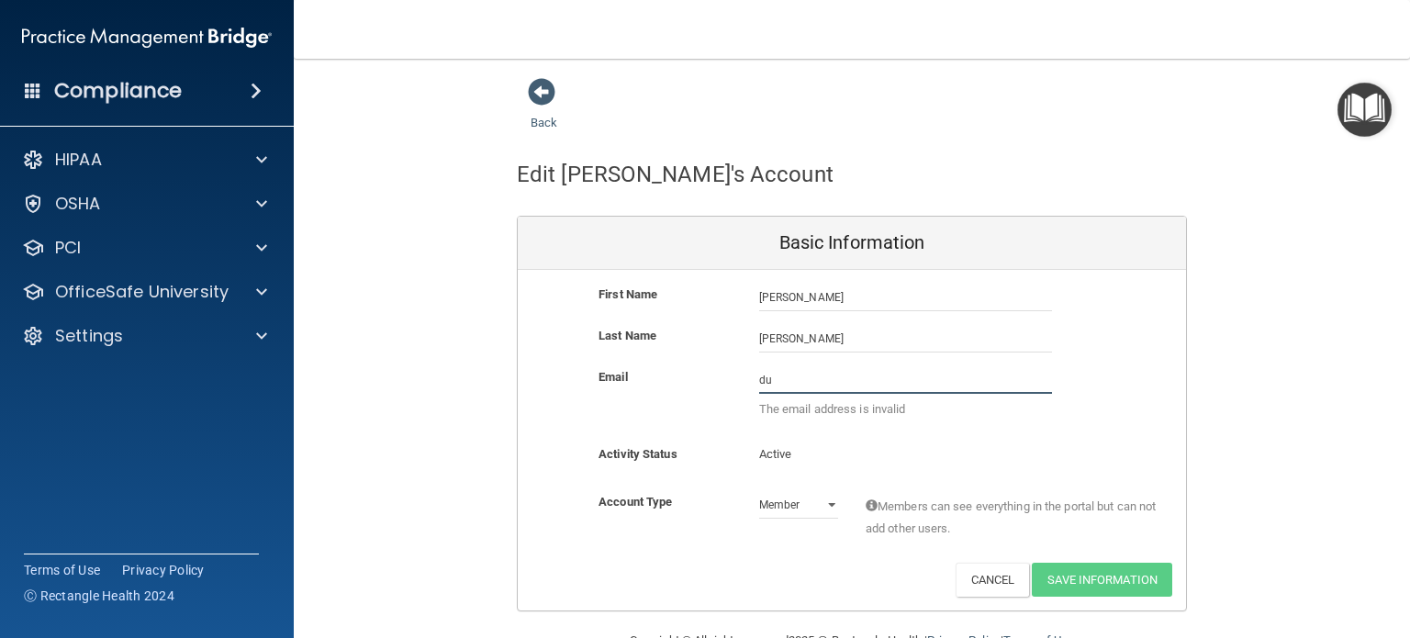
type input "d"
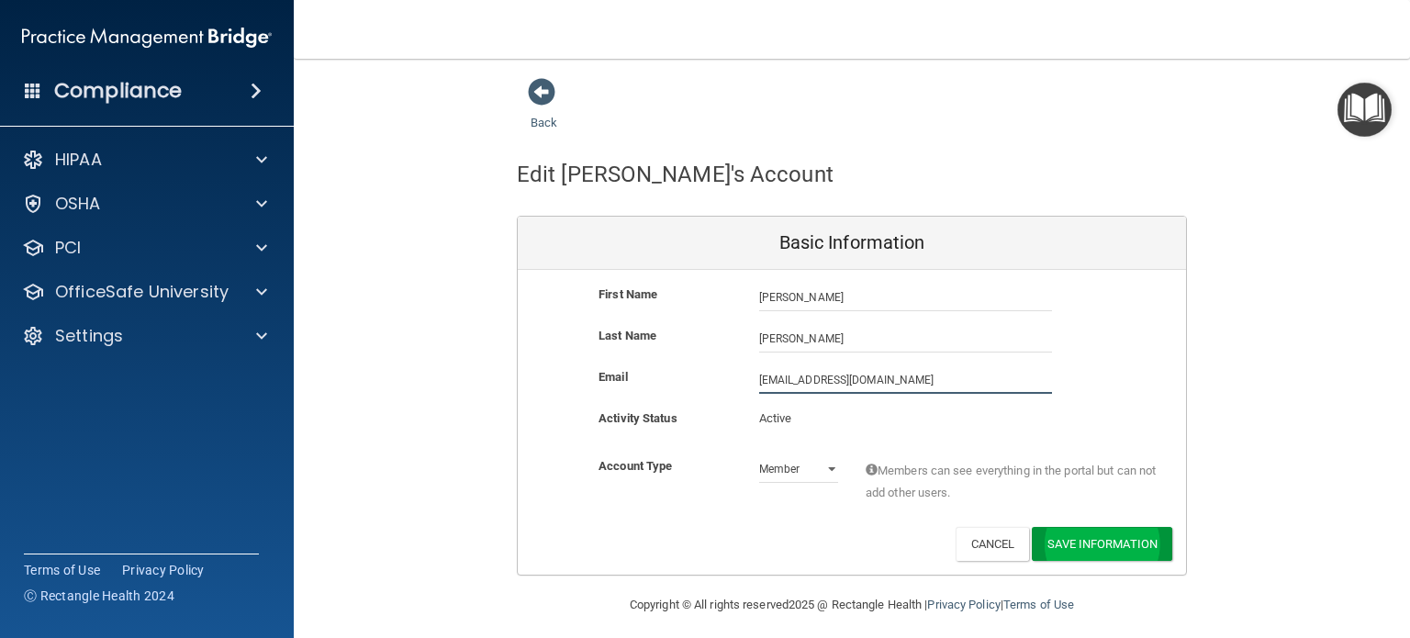
type input "[EMAIL_ADDRESS][DOMAIN_NAME]"
click at [1092, 535] on button "Save Information" at bounding box center [1102, 544] width 140 height 34
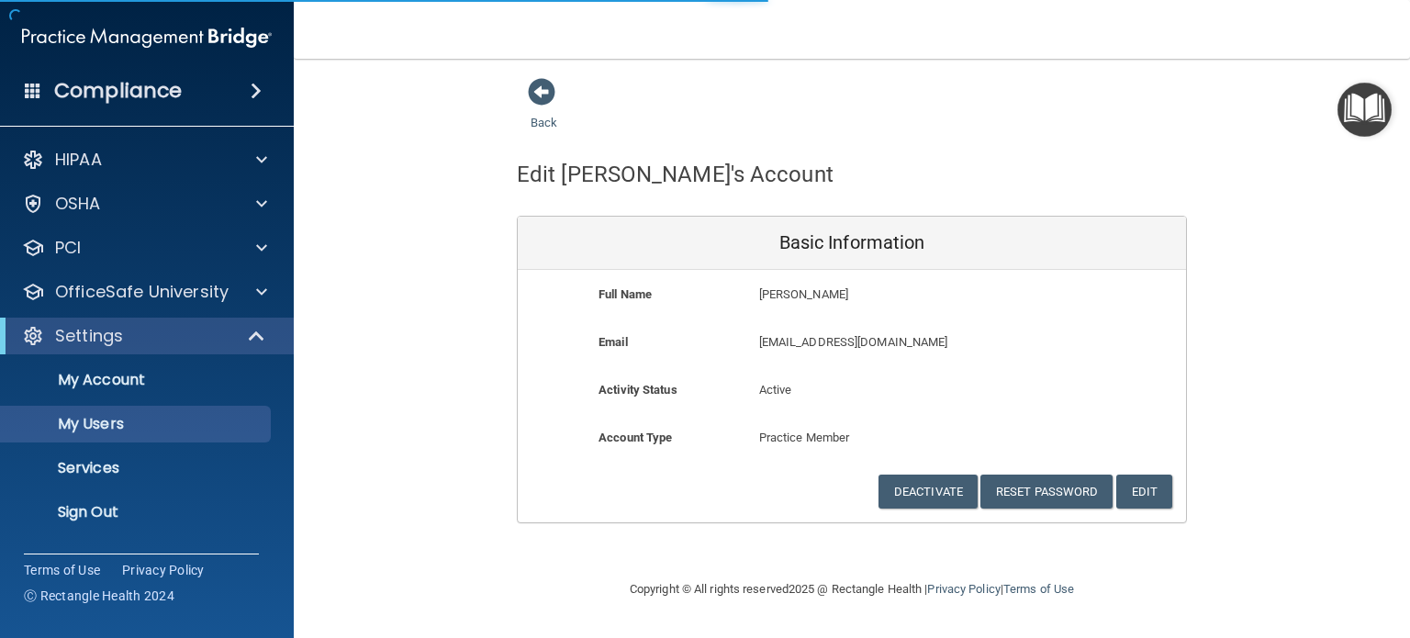
select select "20"
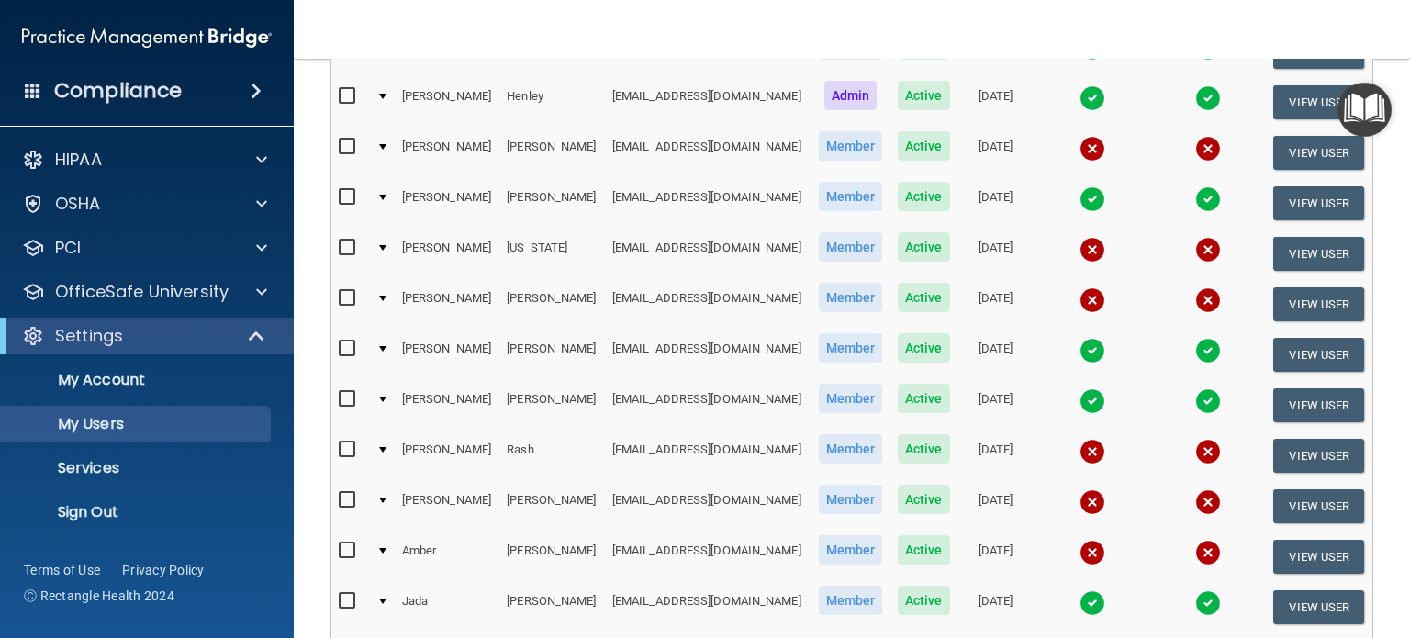
scroll to position [465, 0]
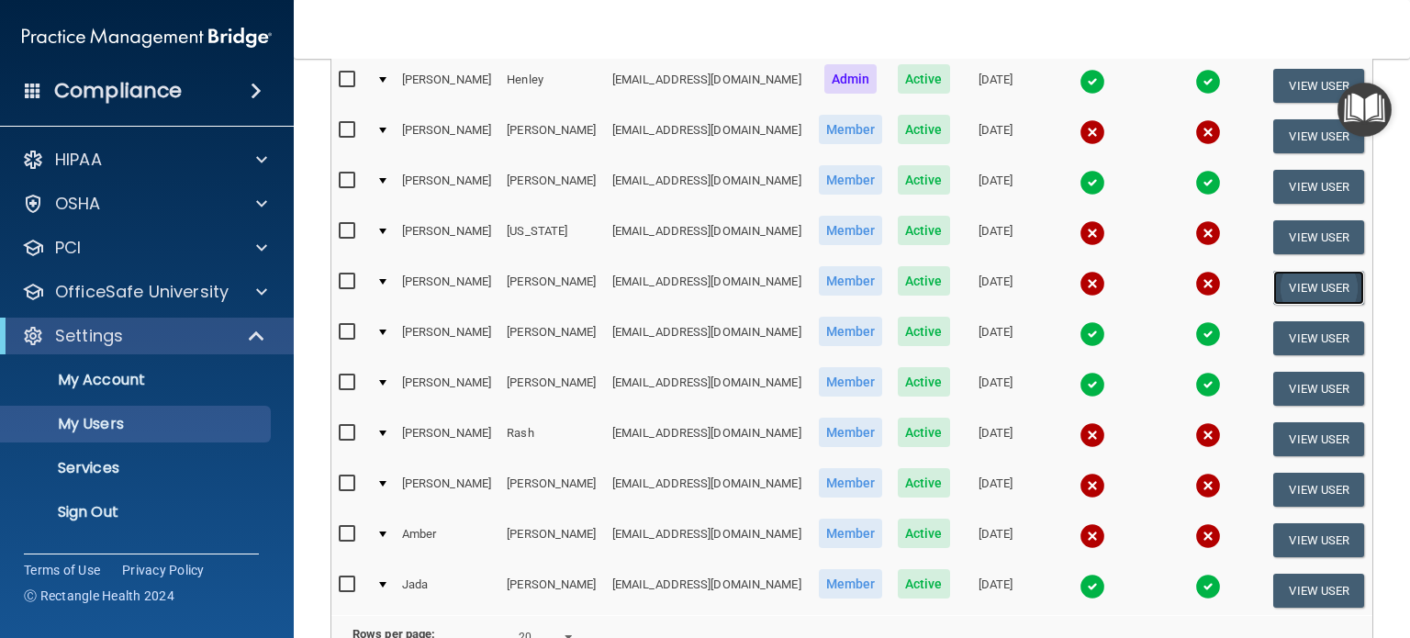
click at [1279, 283] on button "View User" at bounding box center [1319, 288] width 91 height 34
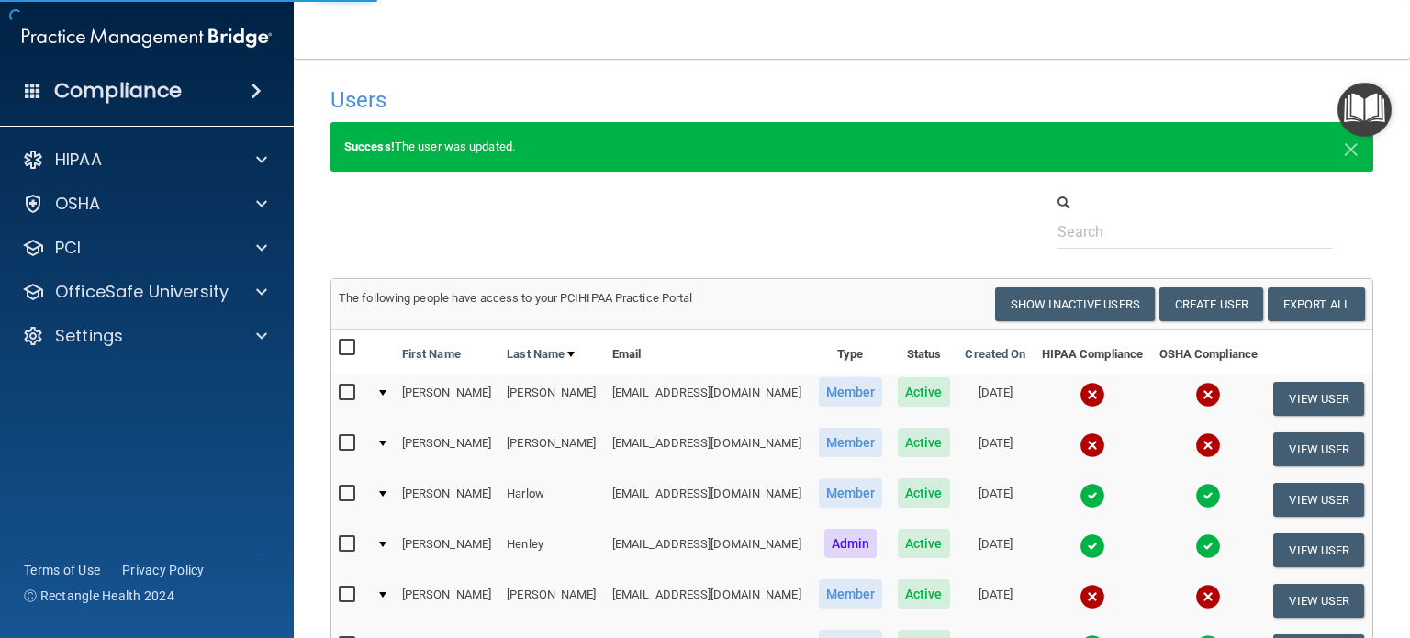
select select "practice_member"
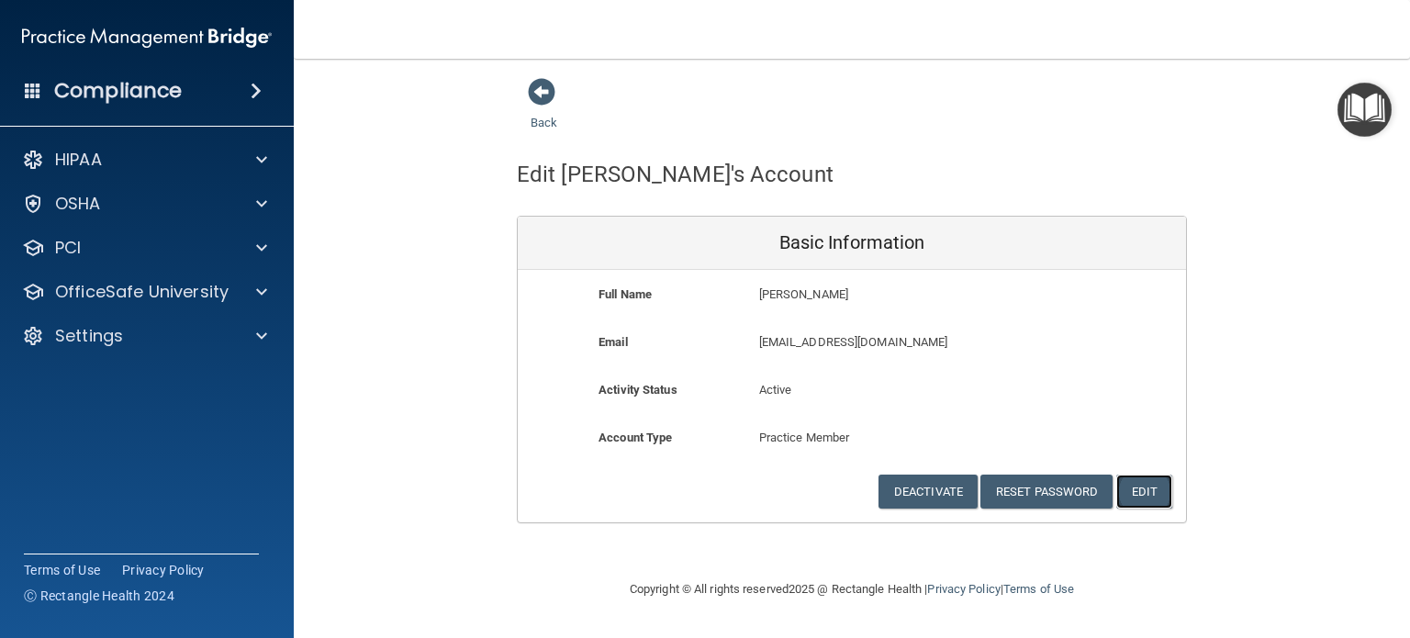
click at [1134, 500] on button "Edit" at bounding box center [1145, 492] width 56 height 34
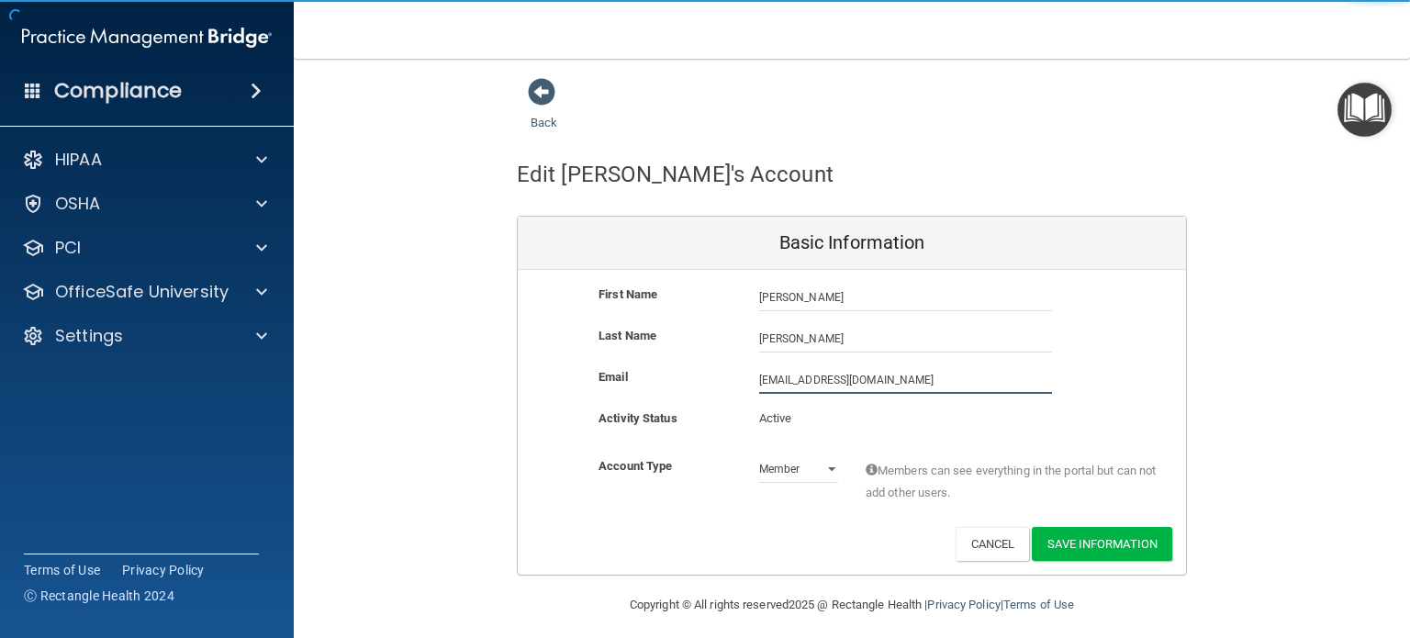
click at [896, 384] on input "[EMAIL_ADDRESS][DOMAIN_NAME]" at bounding box center [905, 380] width 293 height 28
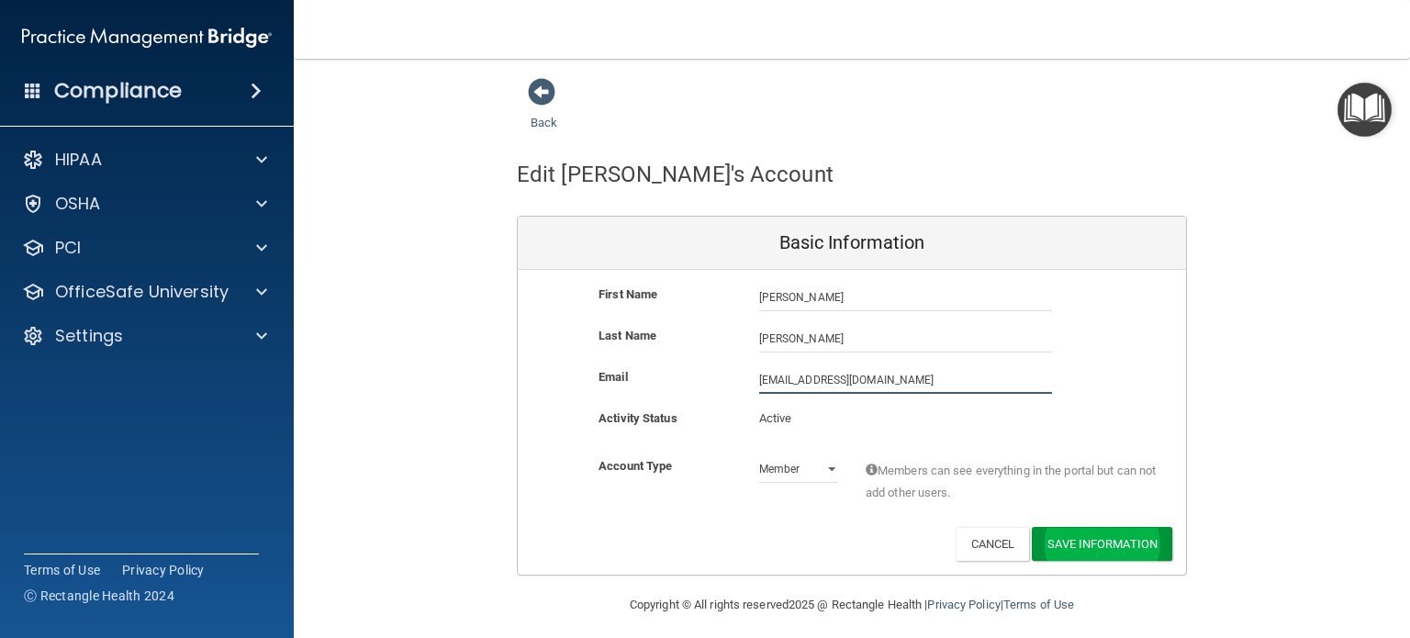
type input "[EMAIL_ADDRESS][DOMAIN_NAME]"
click at [1110, 541] on button "Save Information" at bounding box center [1102, 544] width 140 height 34
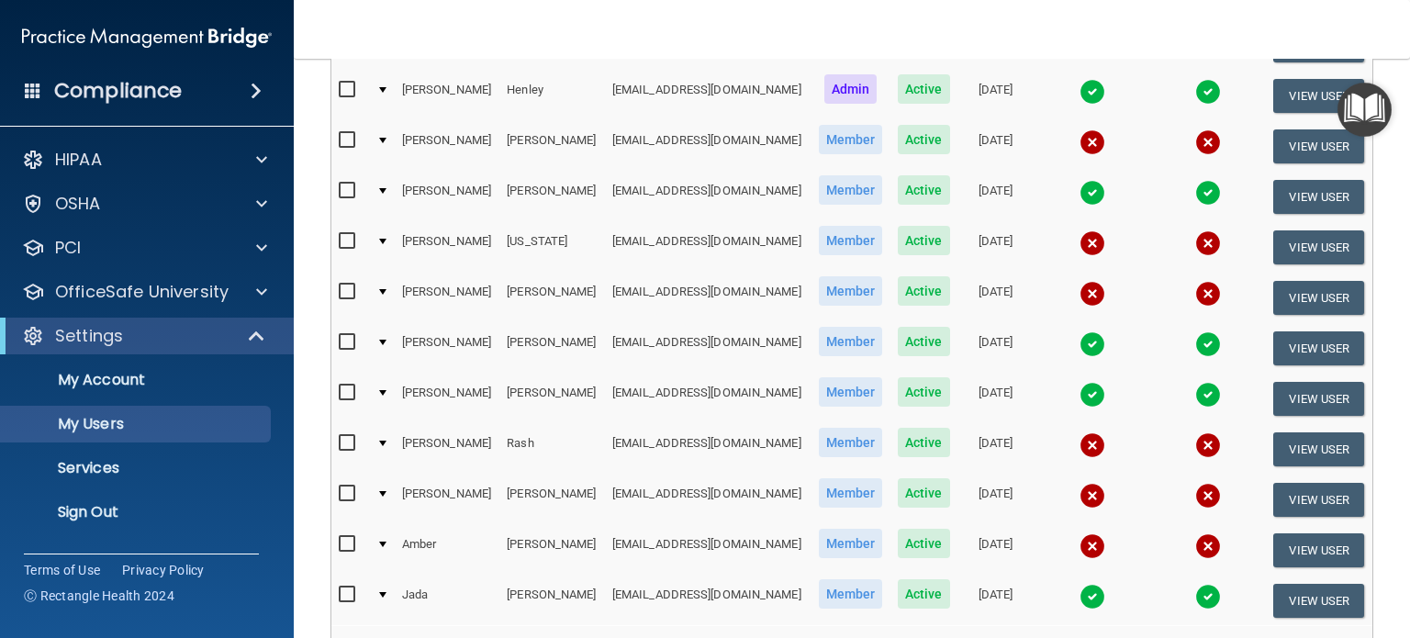
scroll to position [448, 0]
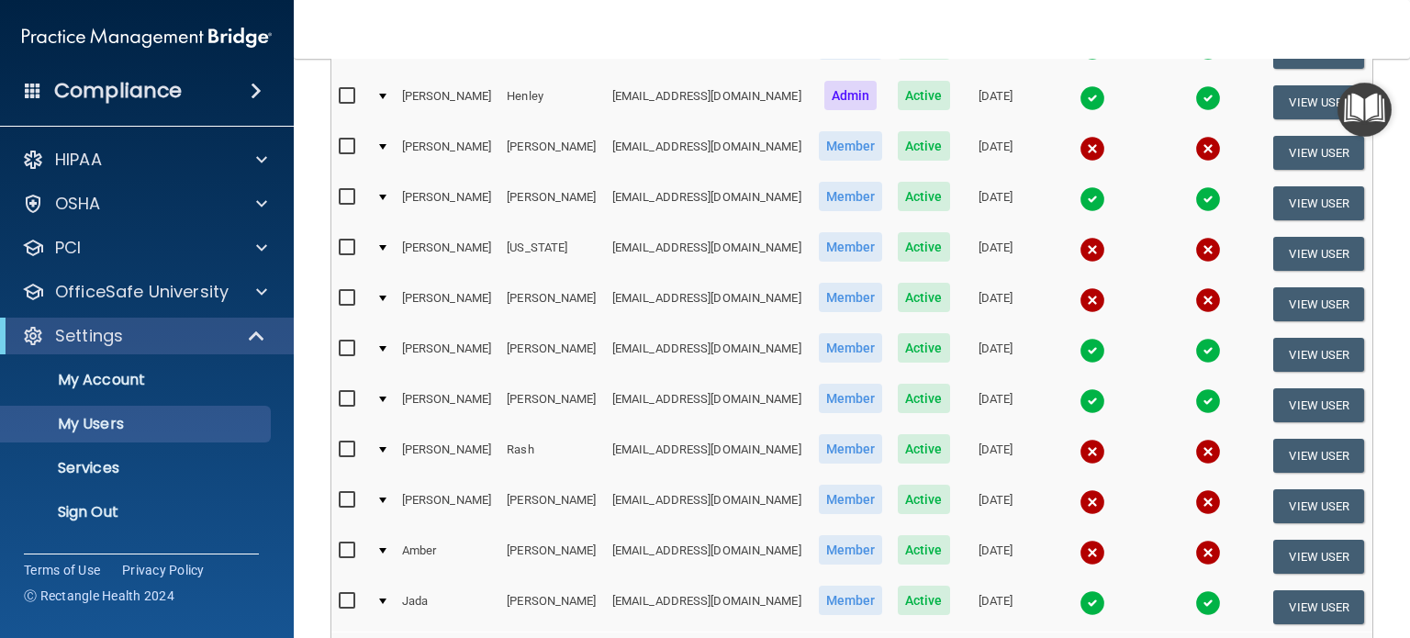
click at [387, 298] on td at bounding box center [381, 304] width 25 height 51
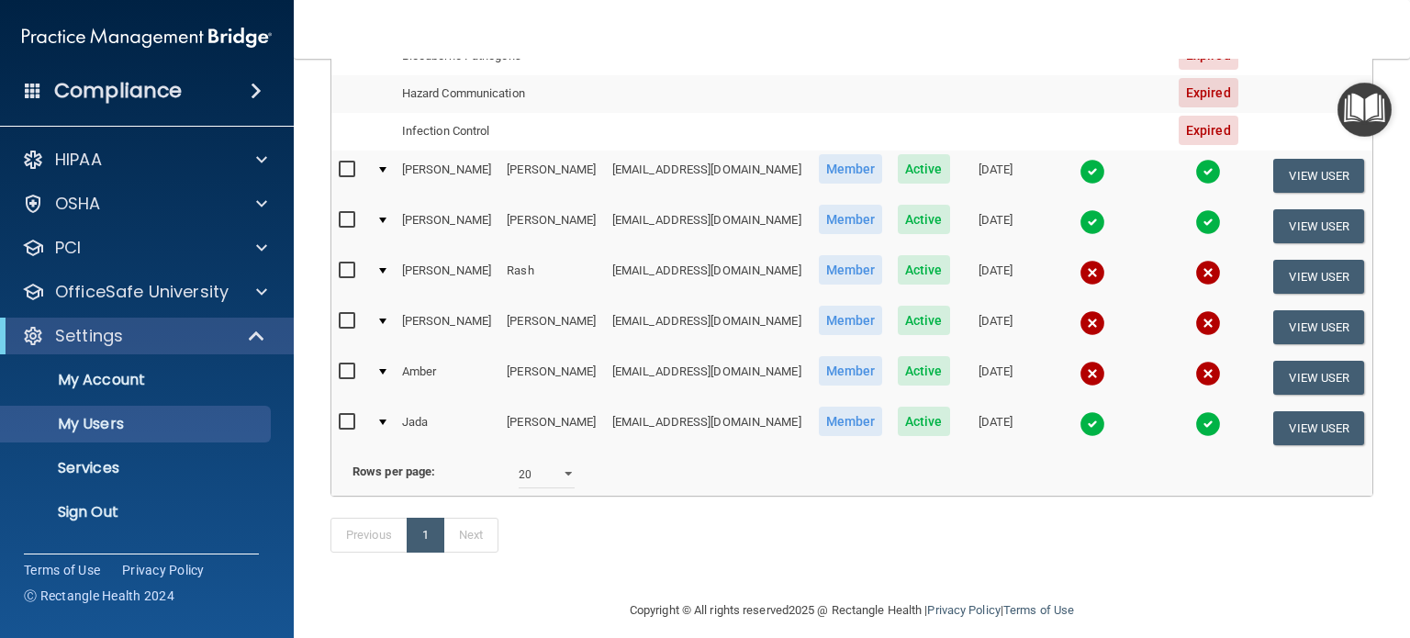
scroll to position [970, 0]
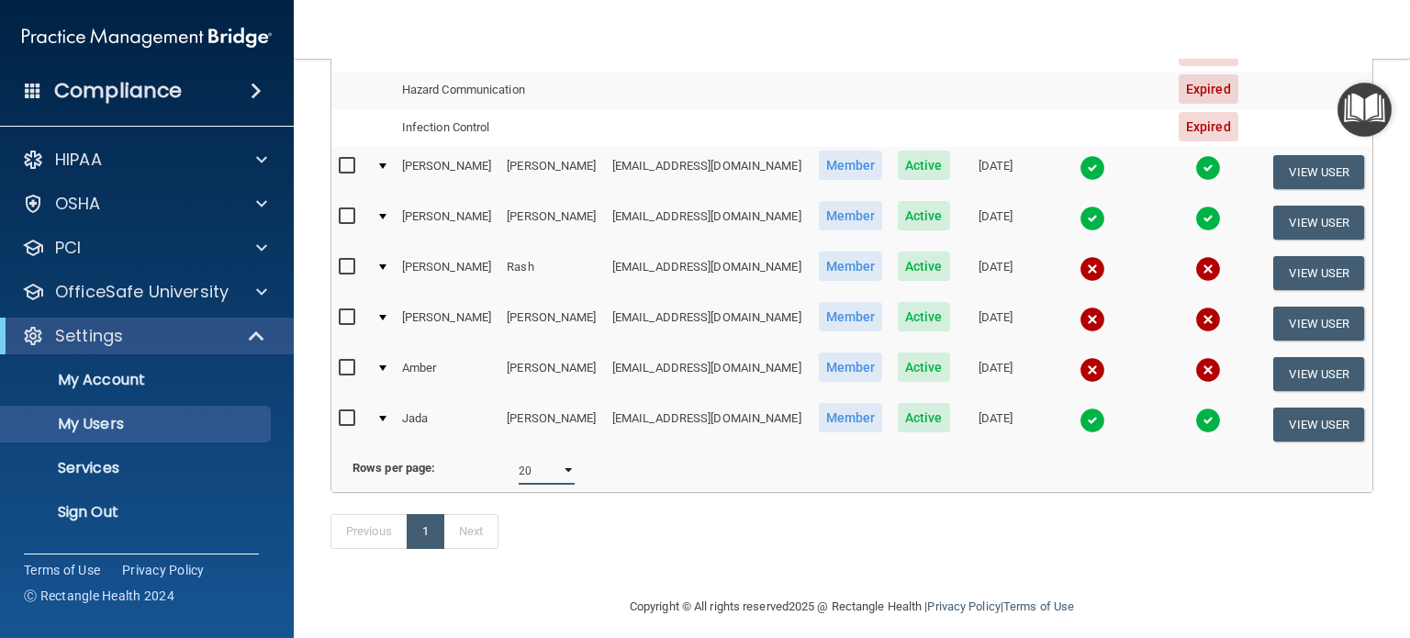
click at [562, 471] on select "10 20 30 40 all" at bounding box center [547, 471] width 56 height 28
select select "30"
click at [519, 460] on select "10 20 30 40 all" at bounding box center [547, 471] width 56 height 28
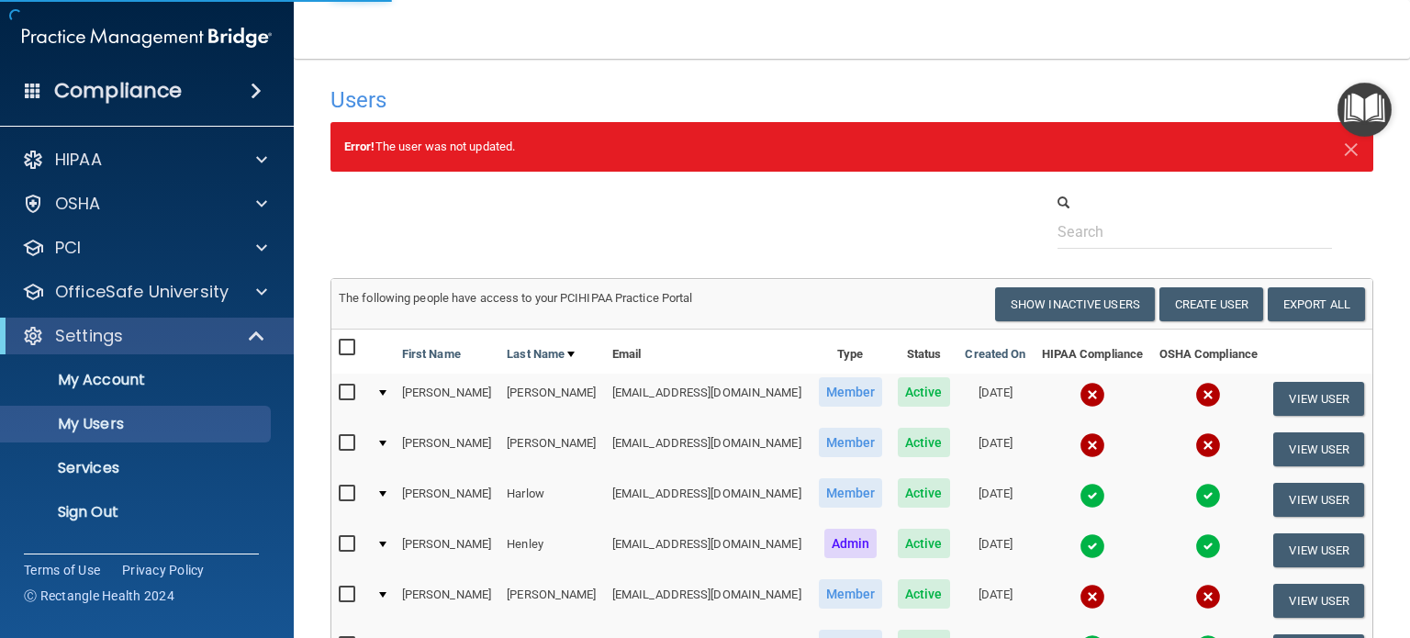
select select "30"
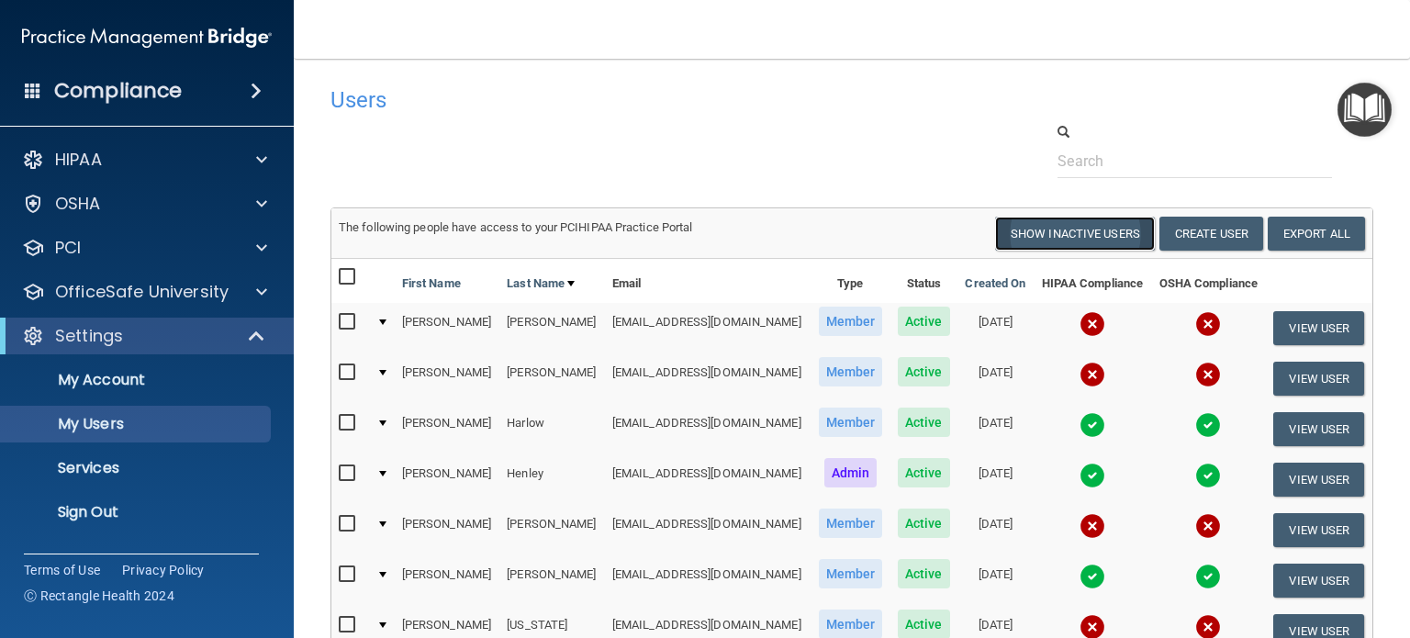
click at [1080, 228] on button "Show Inactive Users" at bounding box center [1075, 234] width 160 height 34
select select "30"
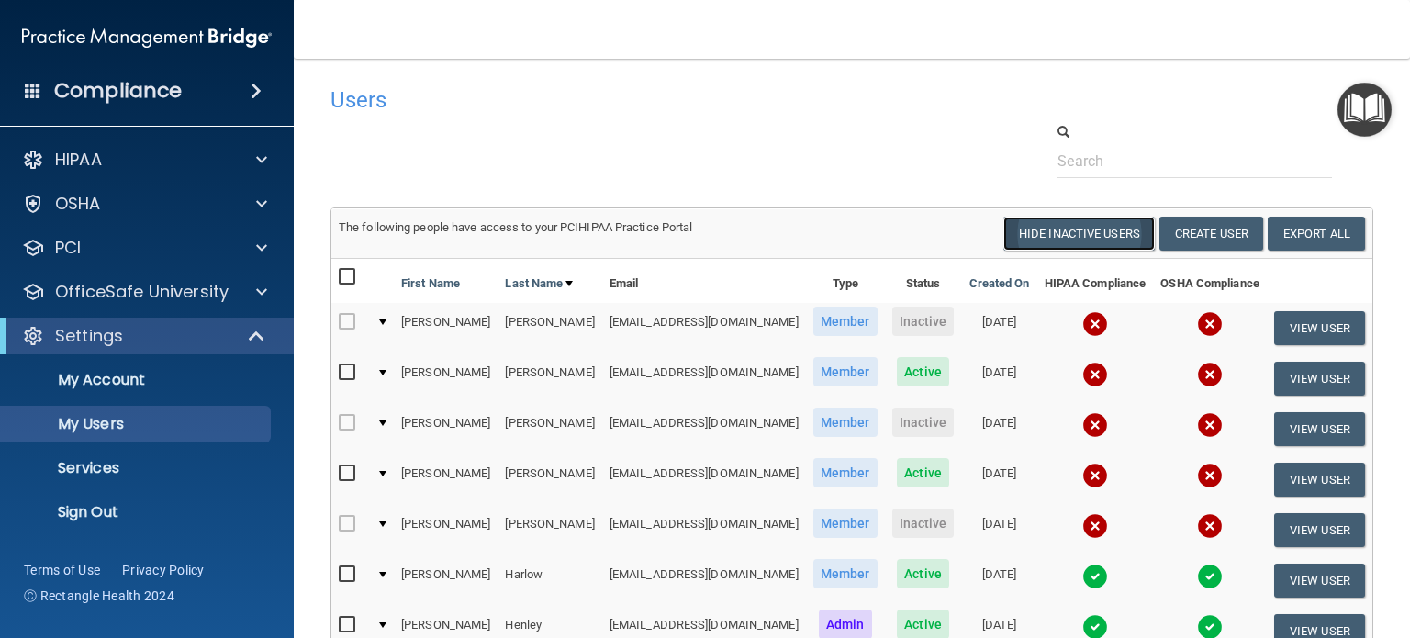
click at [1004, 228] on button "Hide Inactive Users" at bounding box center [1080, 234] width 152 height 34
select select "30"
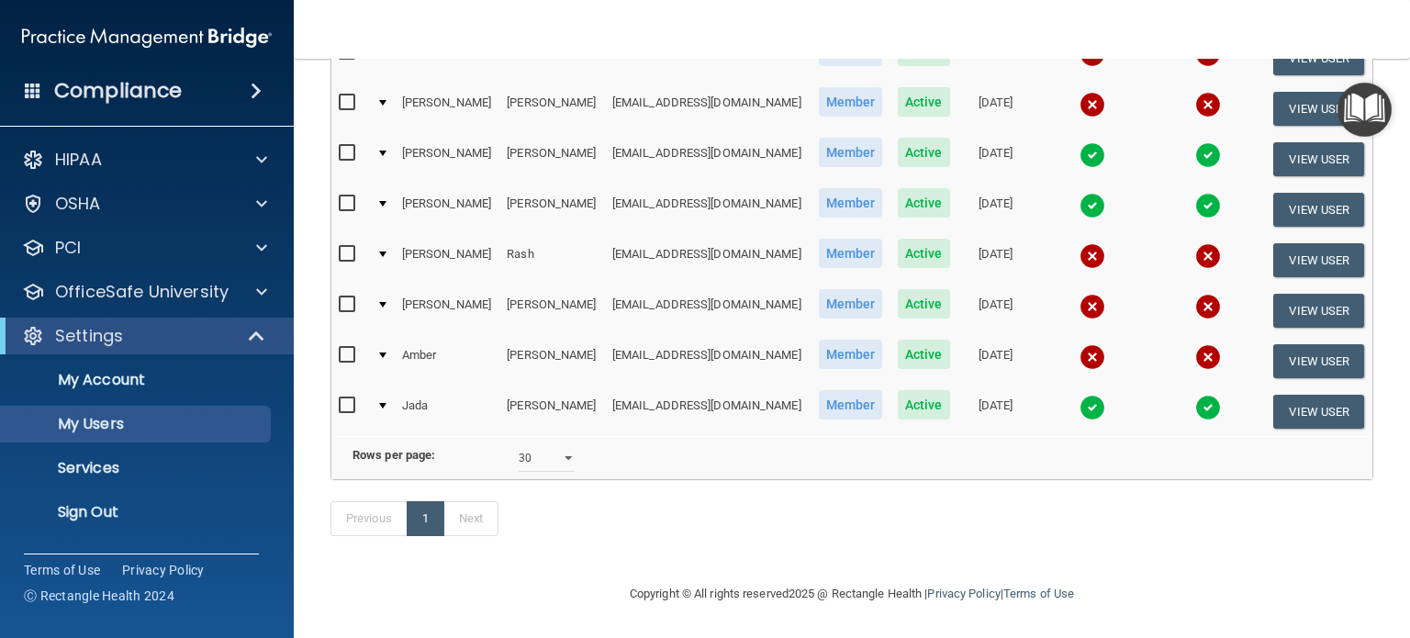
scroll to position [587, 0]
click at [747, 546] on div "Previous 1 Next" at bounding box center [852, 522] width 1071 height 84
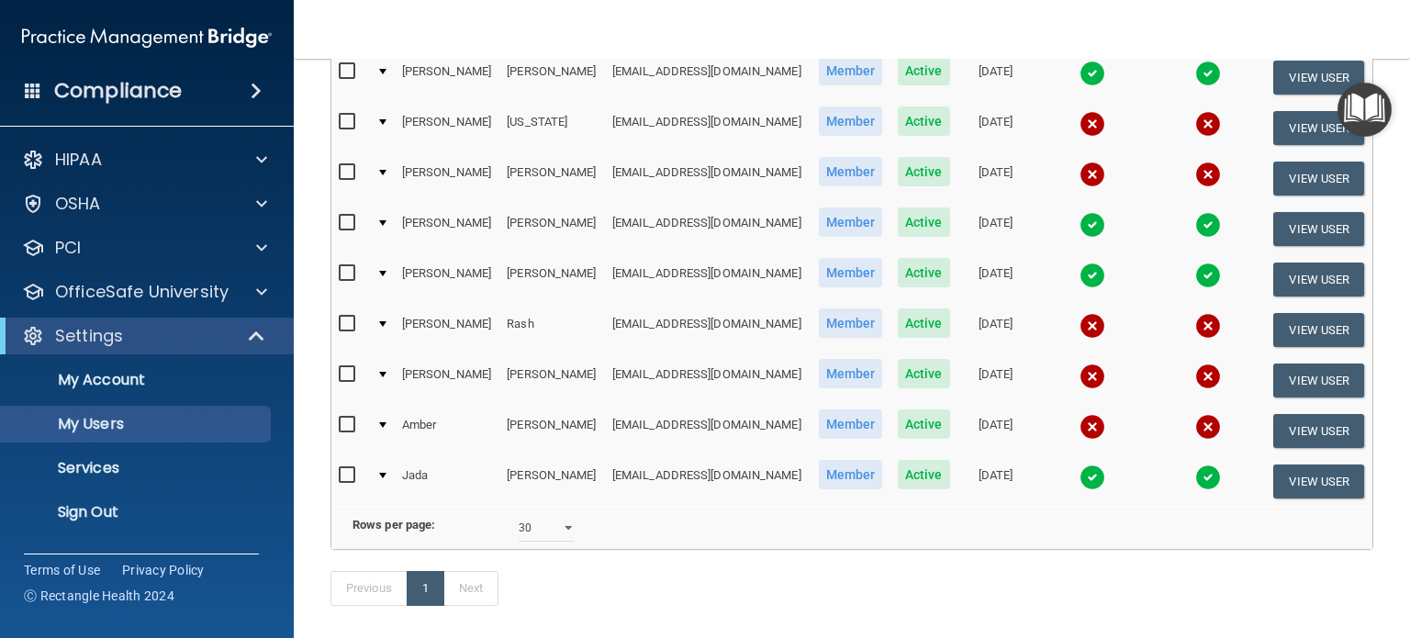
scroll to position [469, 0]
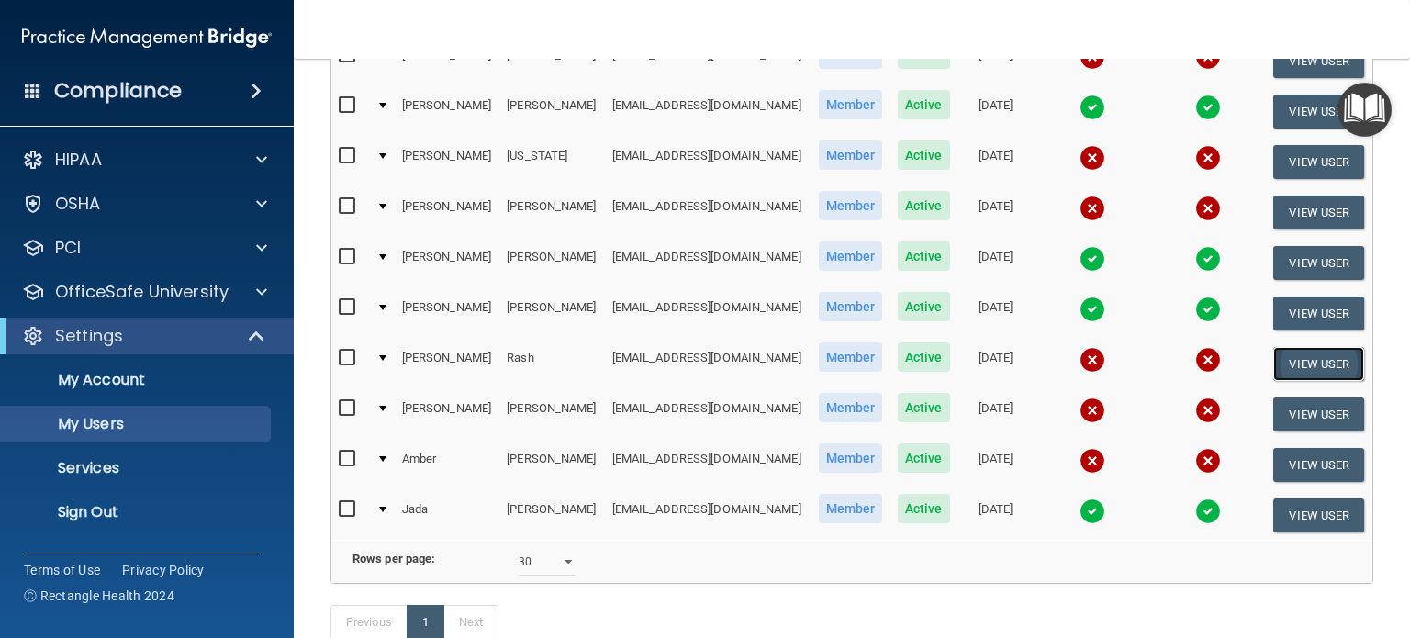
click at [1311, 357] on button "View User" at bounding box center [1319, 364] width 91 height 34
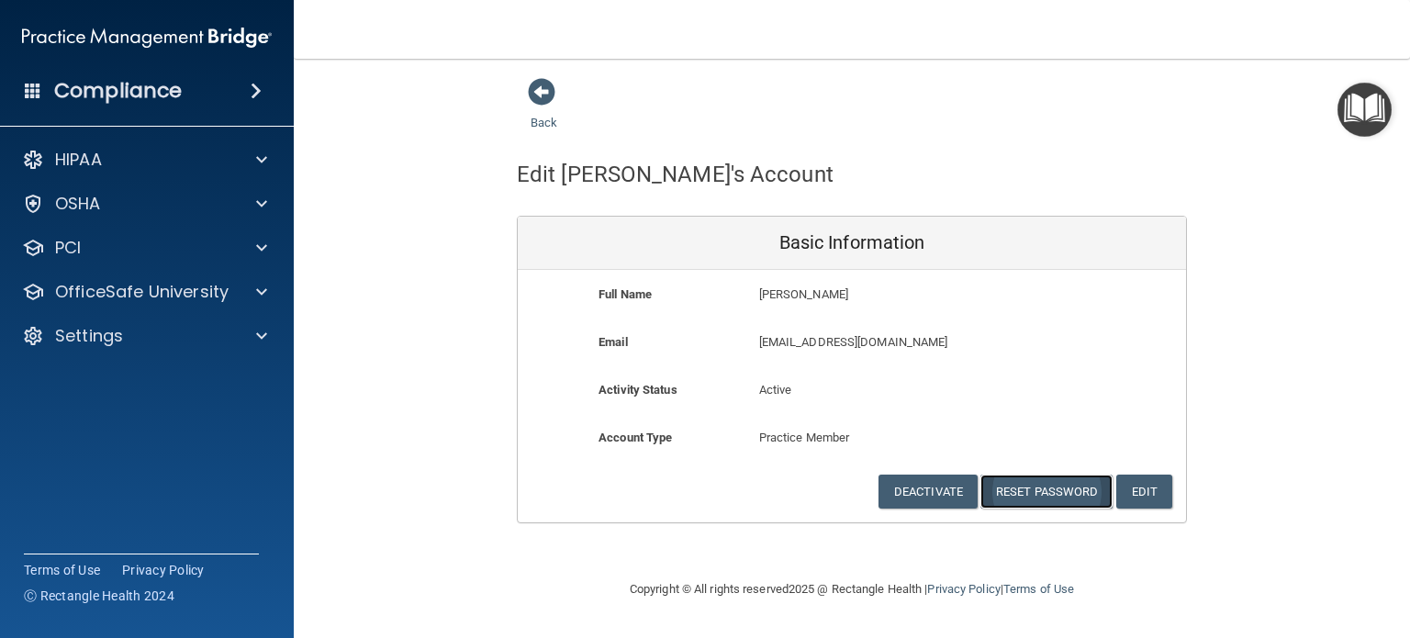
click at [1082, 488] on button "Reset Password" at bounding box center [1047, 492] width 132 height 34
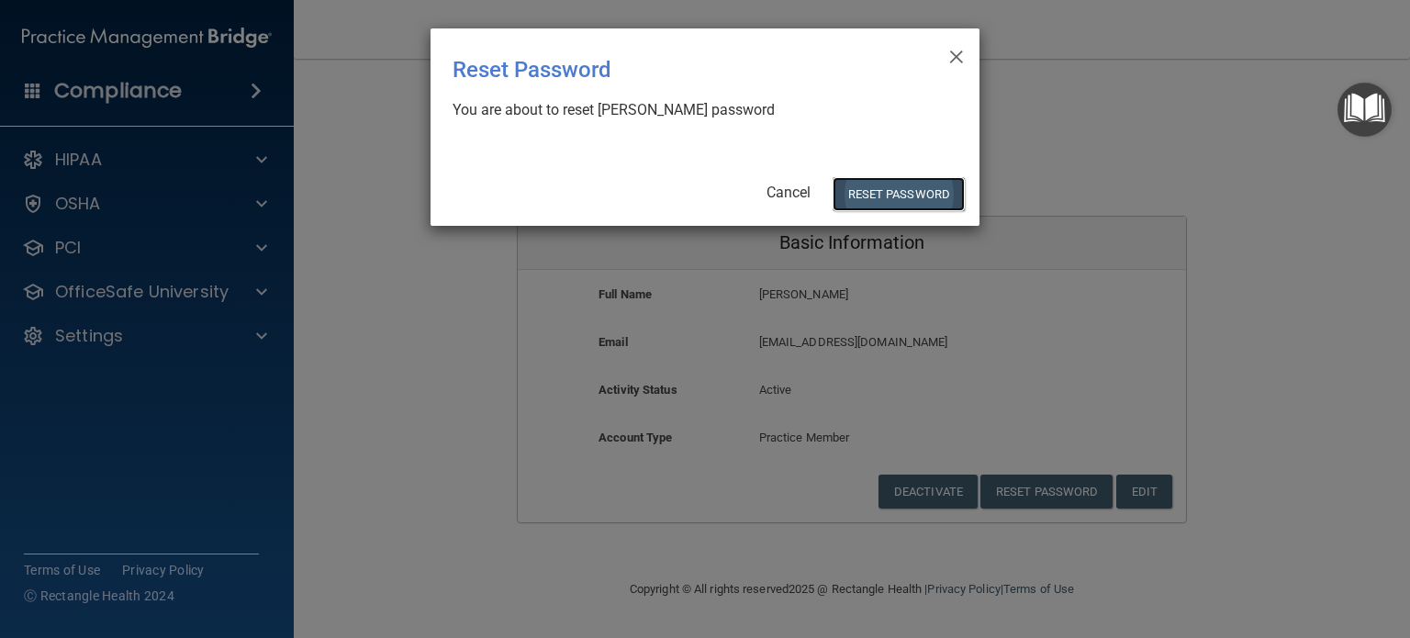
click at [925, 192] on button "Reset Password" at bounding box center [899, 194] width 132 height 34
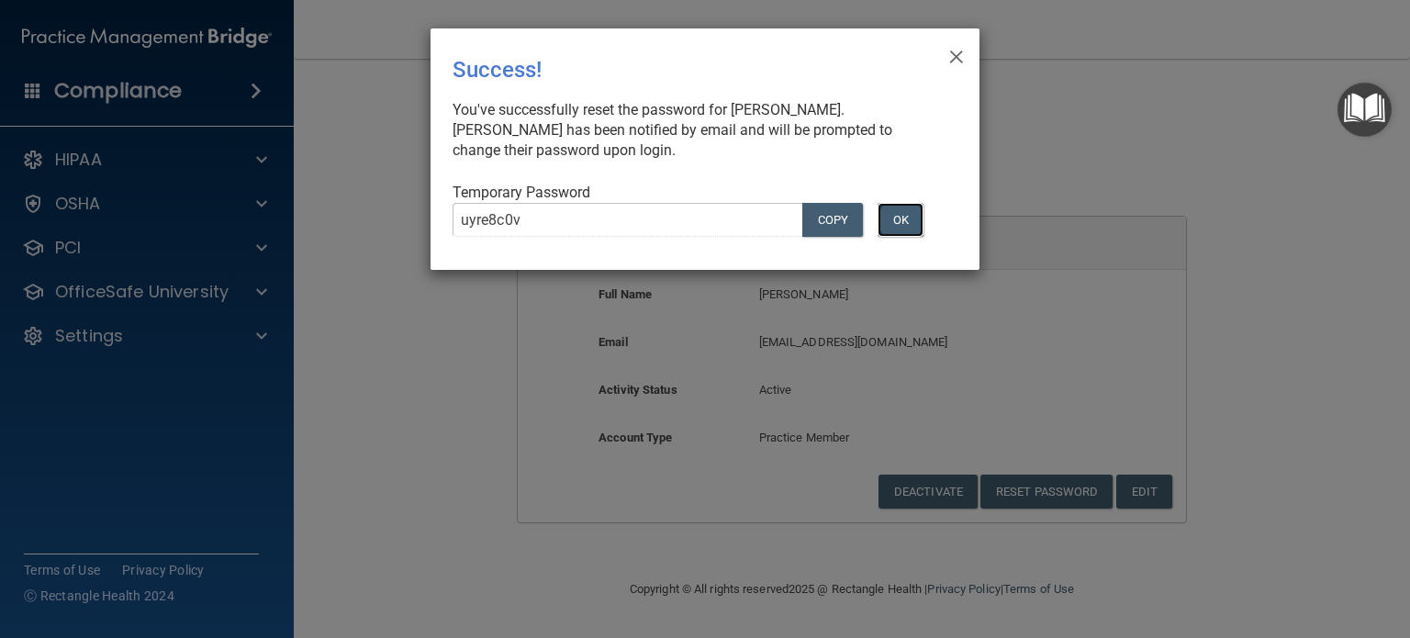
click at [891, 226] on button "OK" at bounding box center [901, 220] width 46 height 34
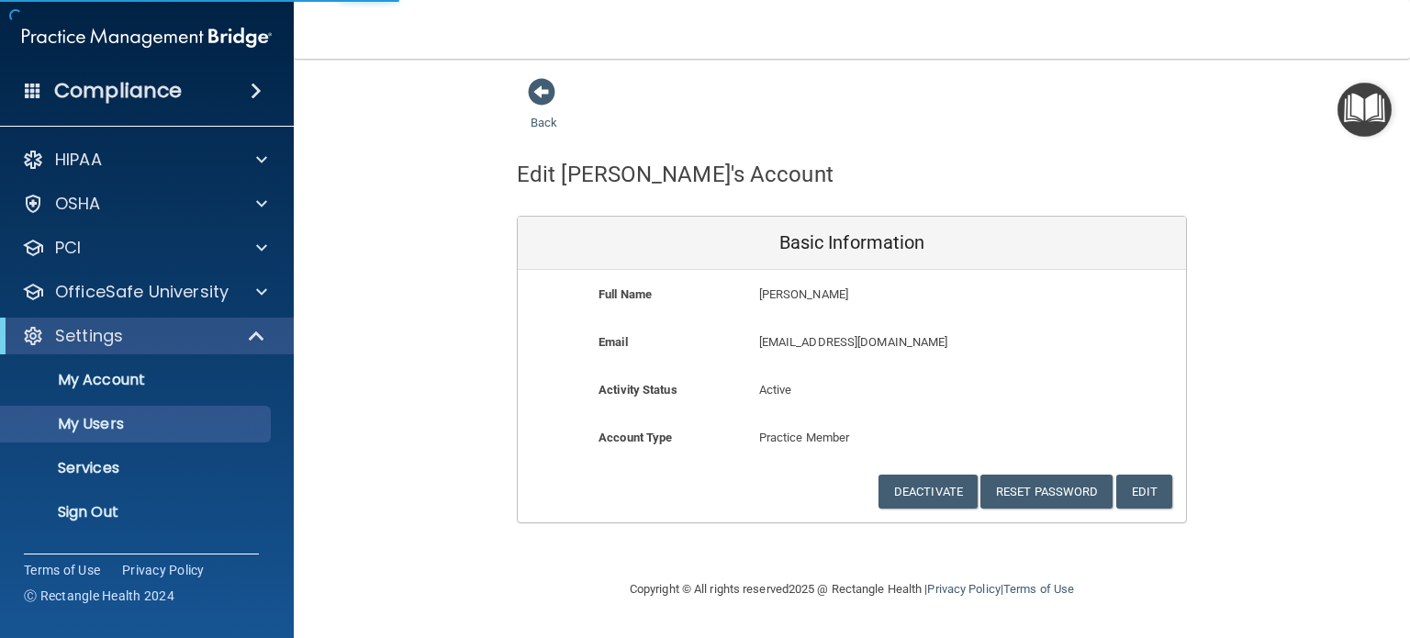
select select "30"
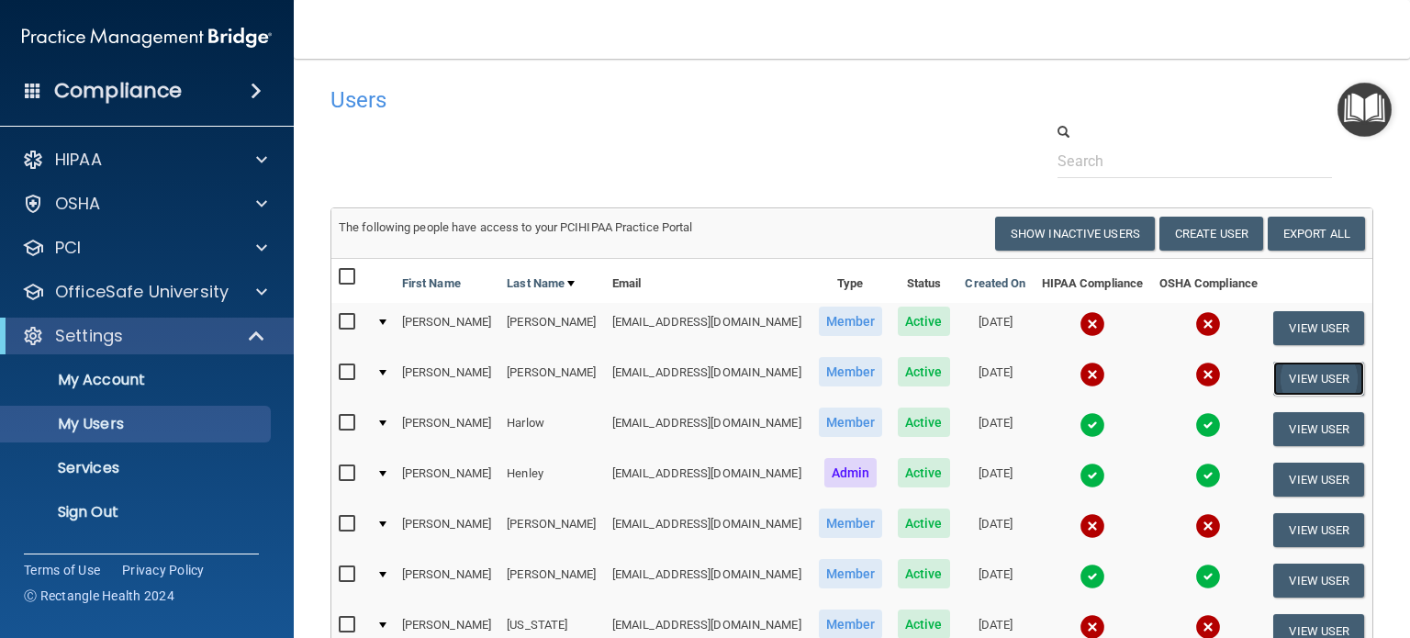
click at [1289, 378] on button "View User" at bounding box center [1319, 379] width 91 height 34
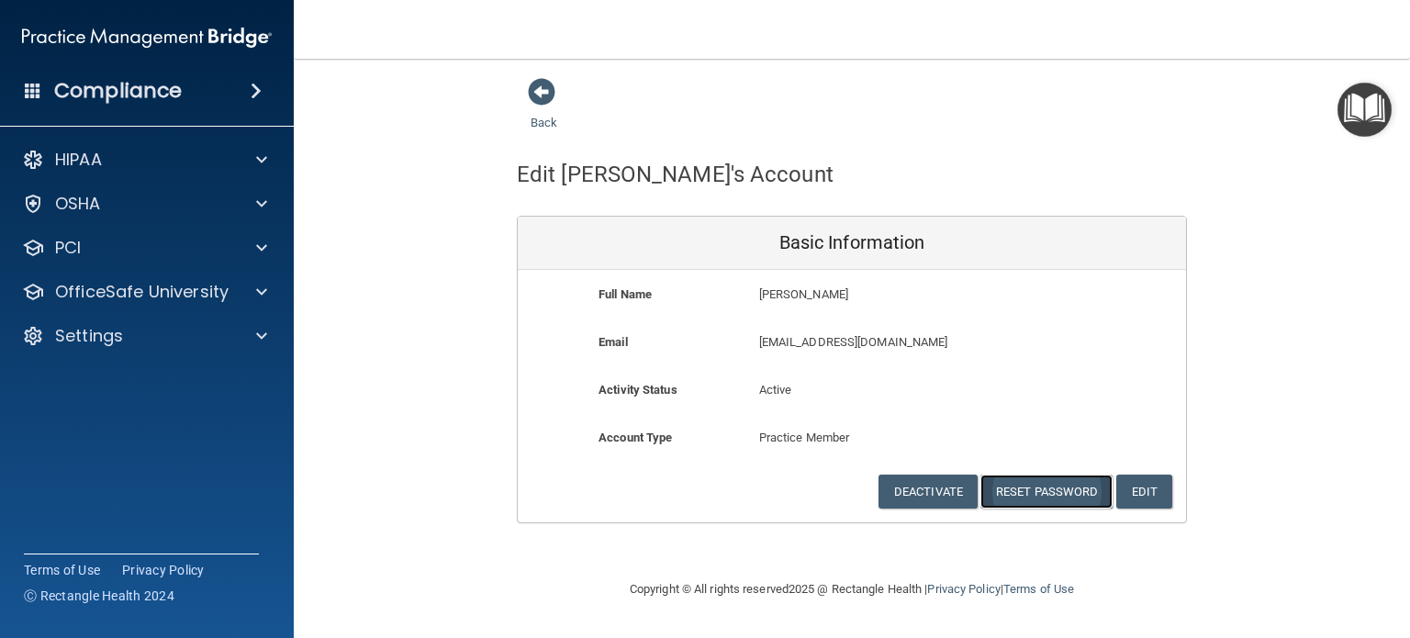
click at [1042, 484] on button "Reset Password" at bounding box center [1047, 492] width 132 height 34
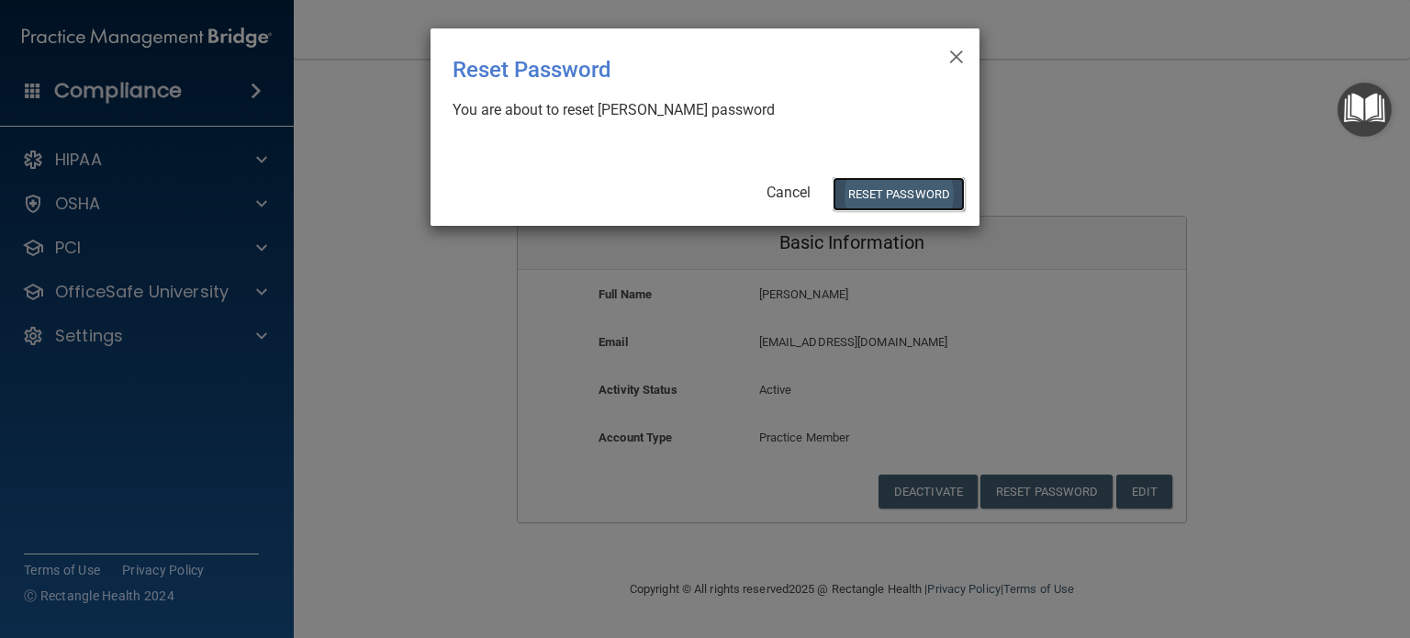
click at [905, 184] on button "Reset Password" at bounding box center [899, 194] width 132 height 34
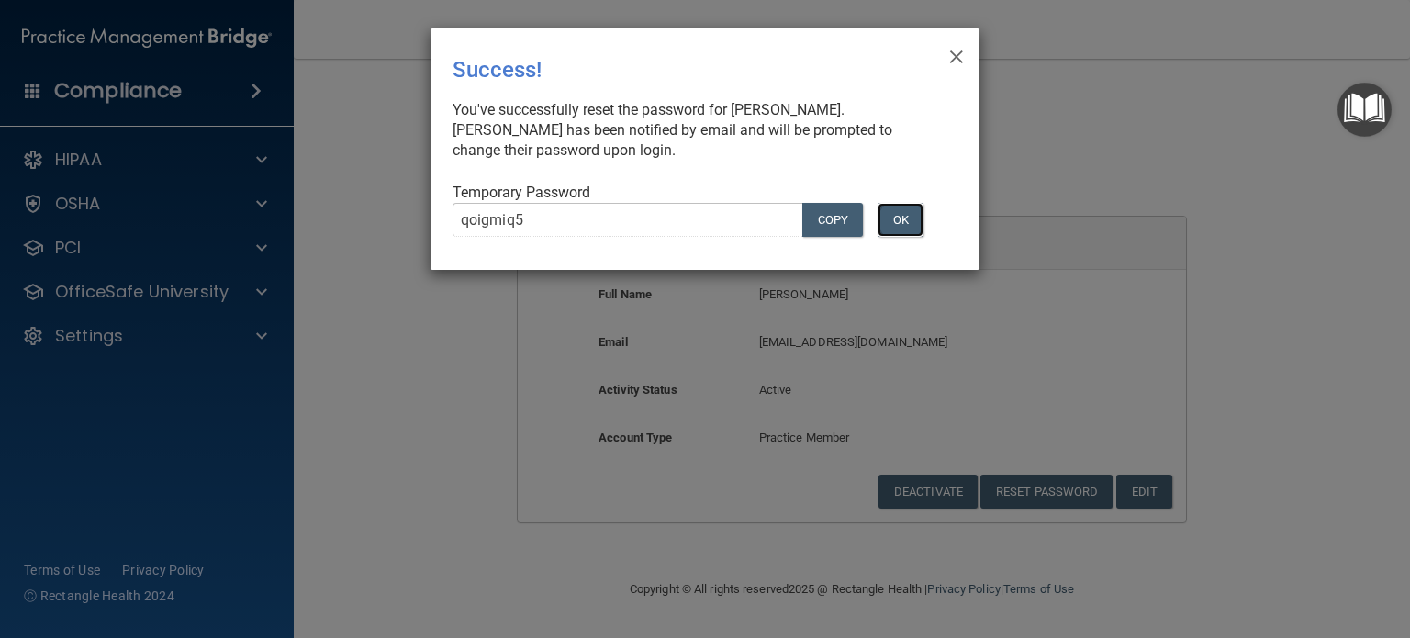
click at [896, 219] on button "OK" at bounding box center [901, 220] width 46 height 34
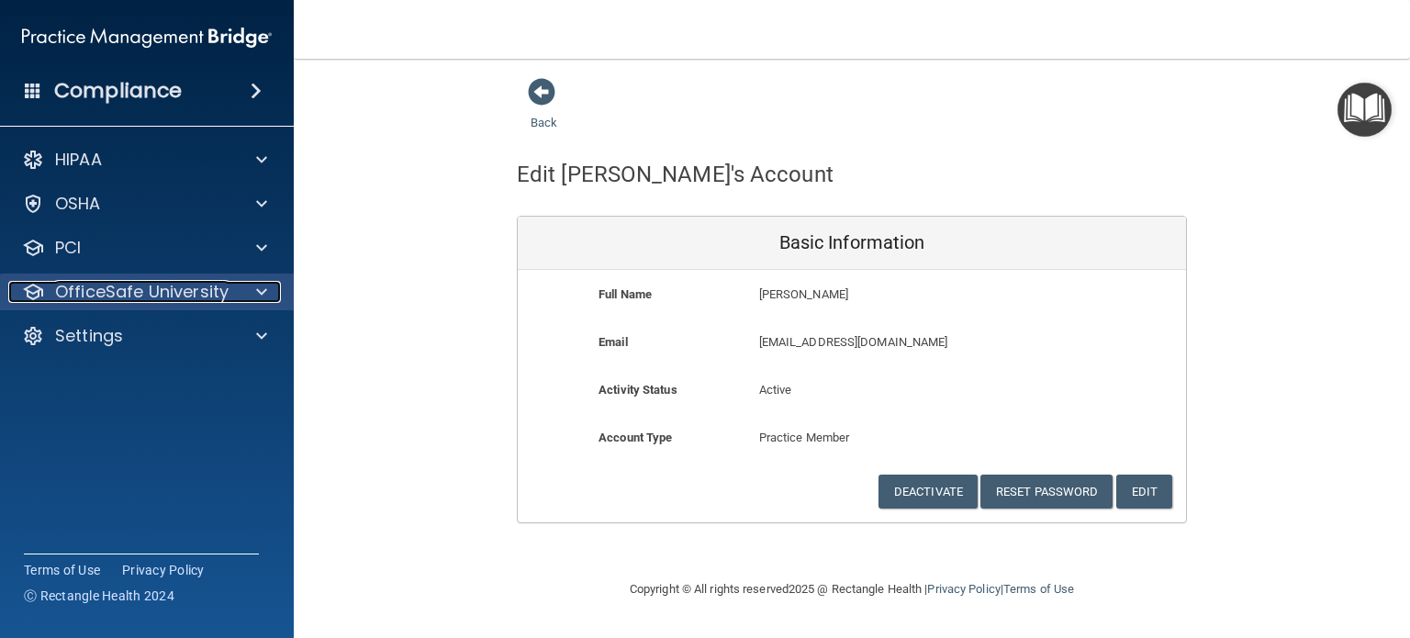
click at [121, 286] on p "OfficeSafe University" at bounding box center [142, 292] width 174 height 22
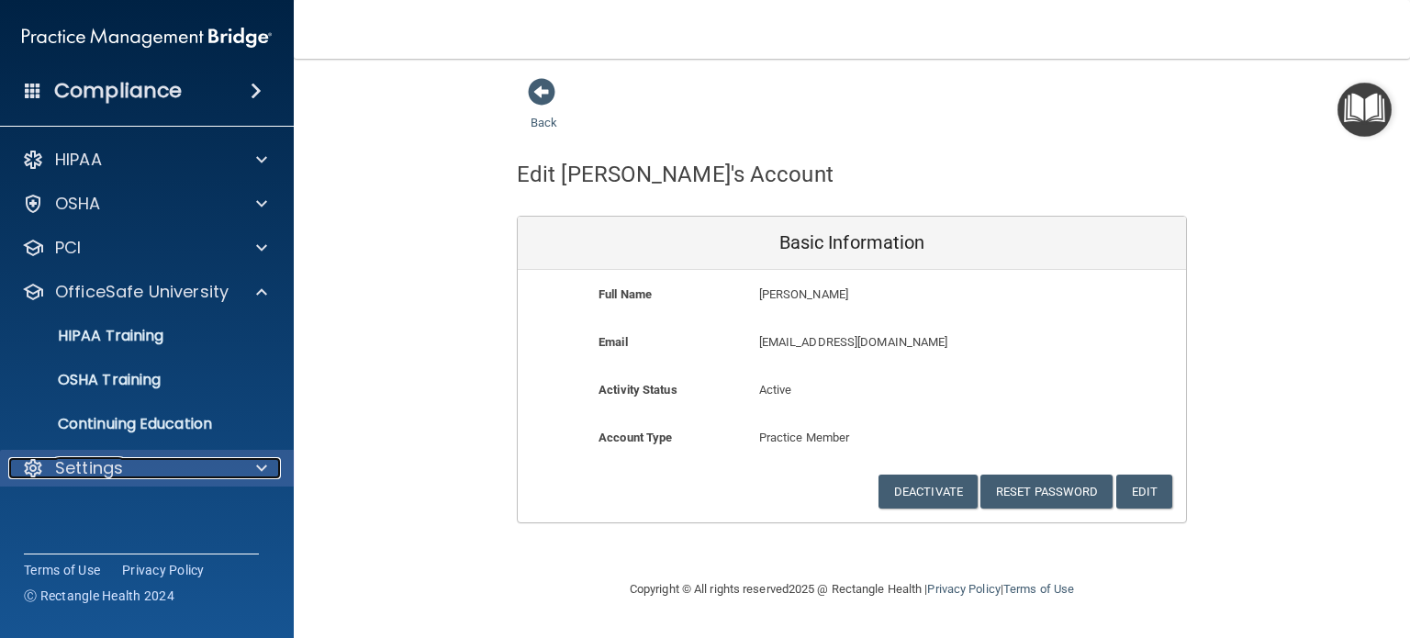
click at [99, 469] on p "Settings" at bounding box center [89, 468] width 68 height 22
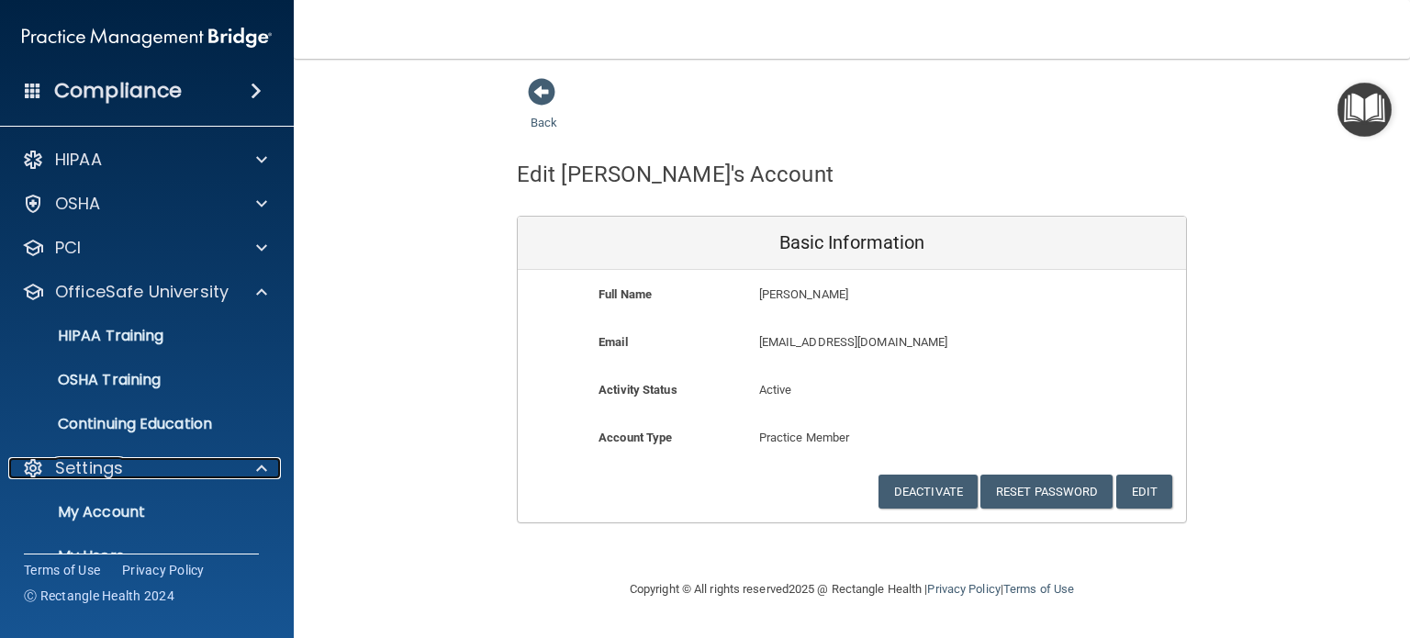
scroll to position [123, 0]
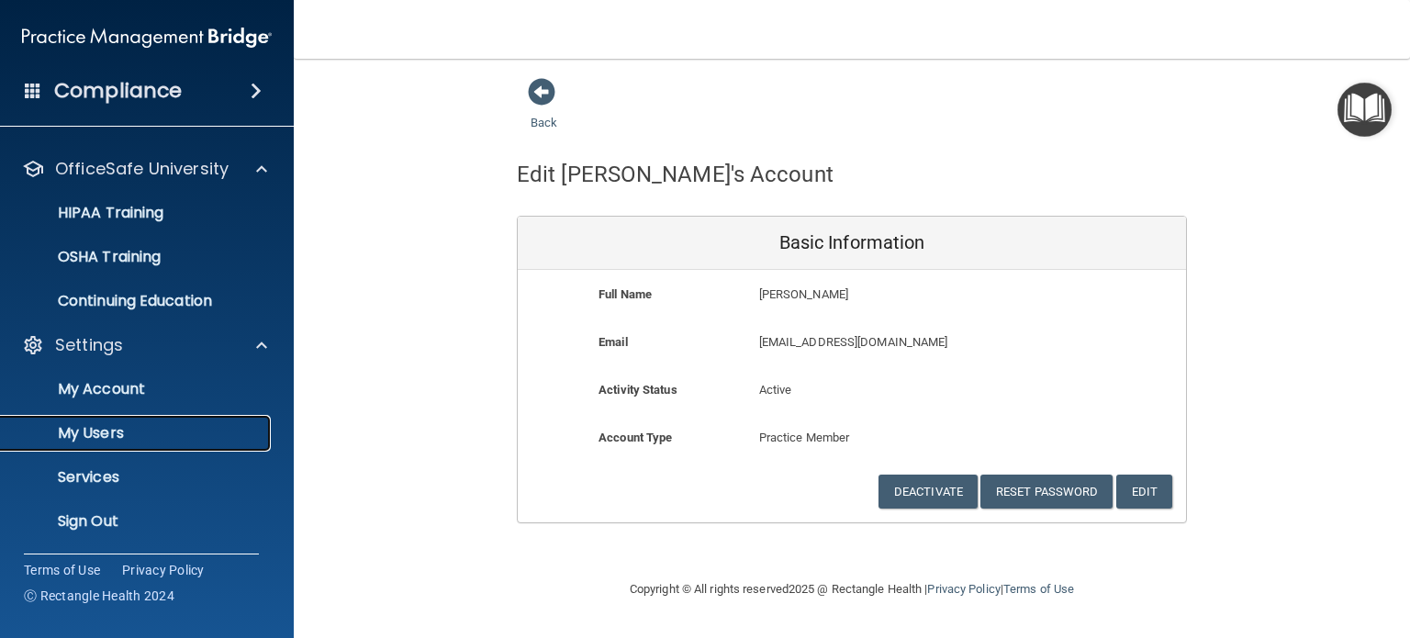
click at [99, 436] on p "My Users" at bounding box center [137, 433] width 251 height 18
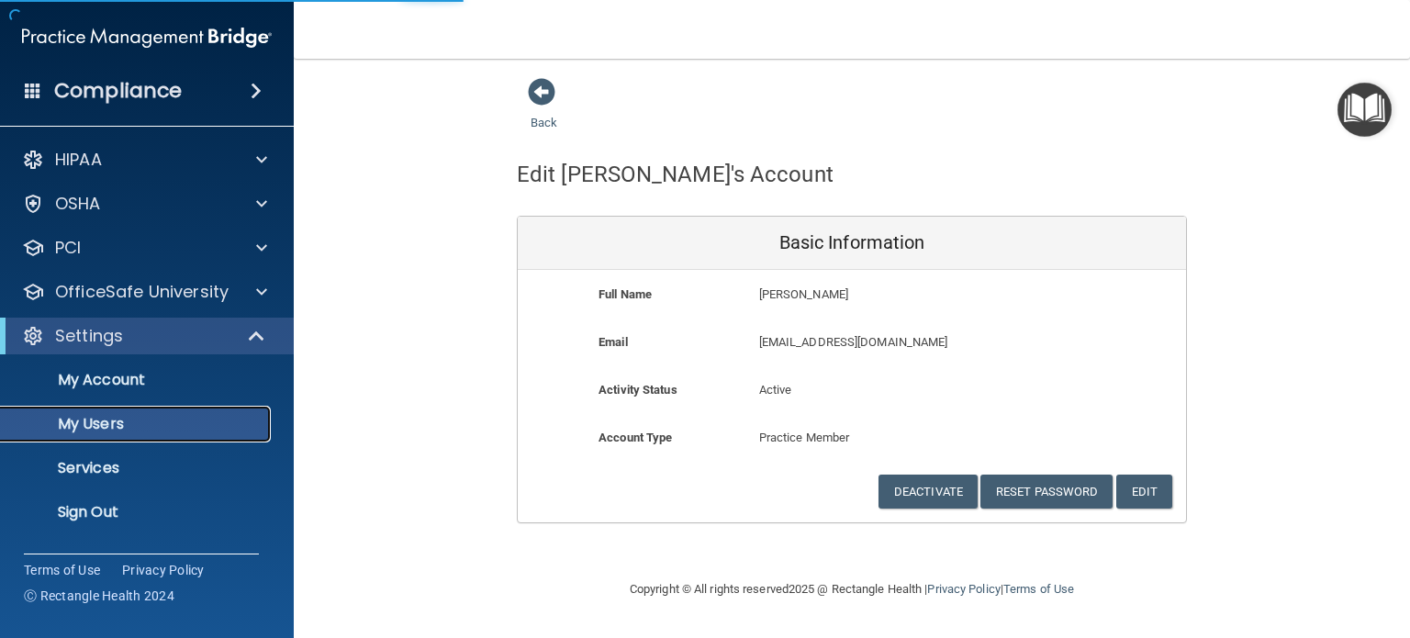
select select "20"
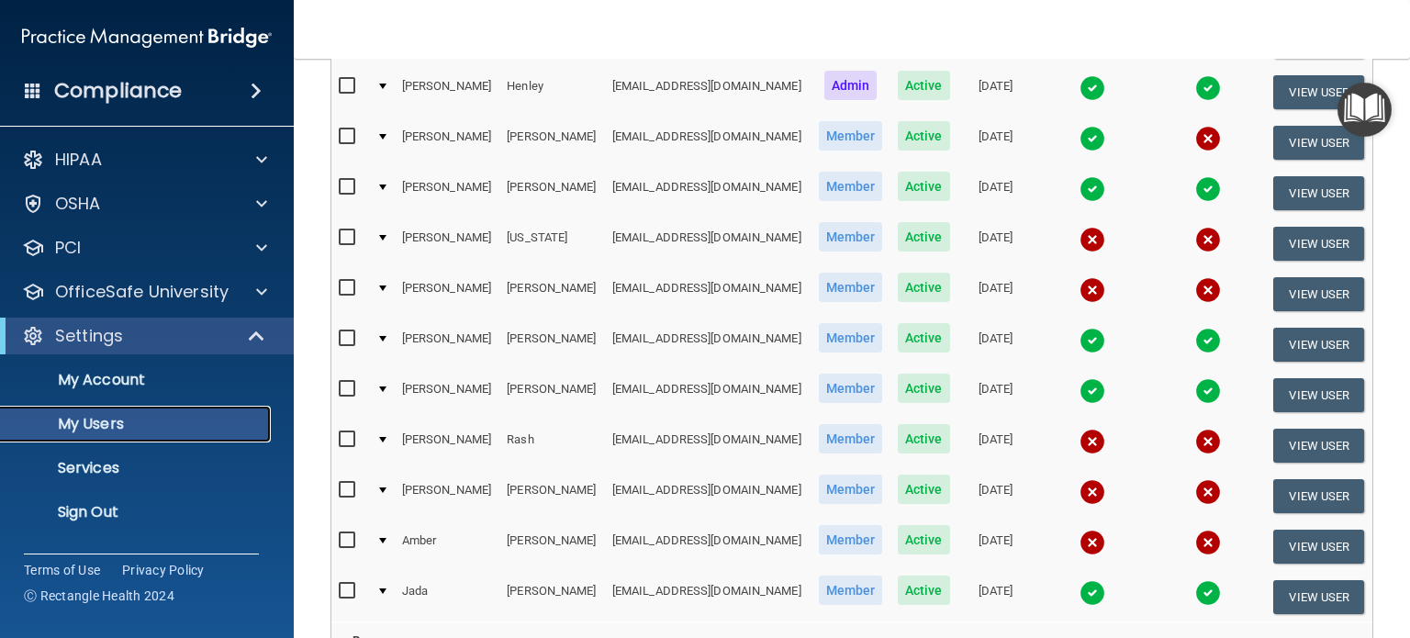
scroll to position [384, 0]
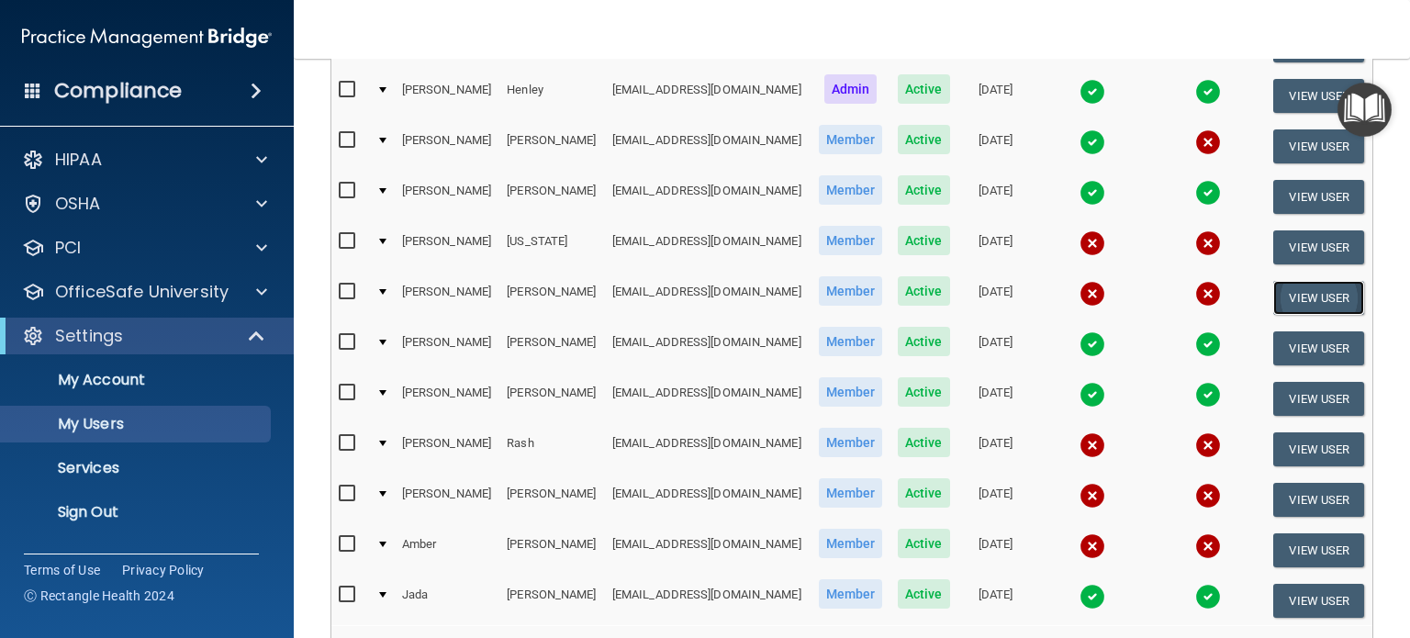
click at [1297, 283] on button "View User" at bounding box center [1319, 298] width 91 height 34
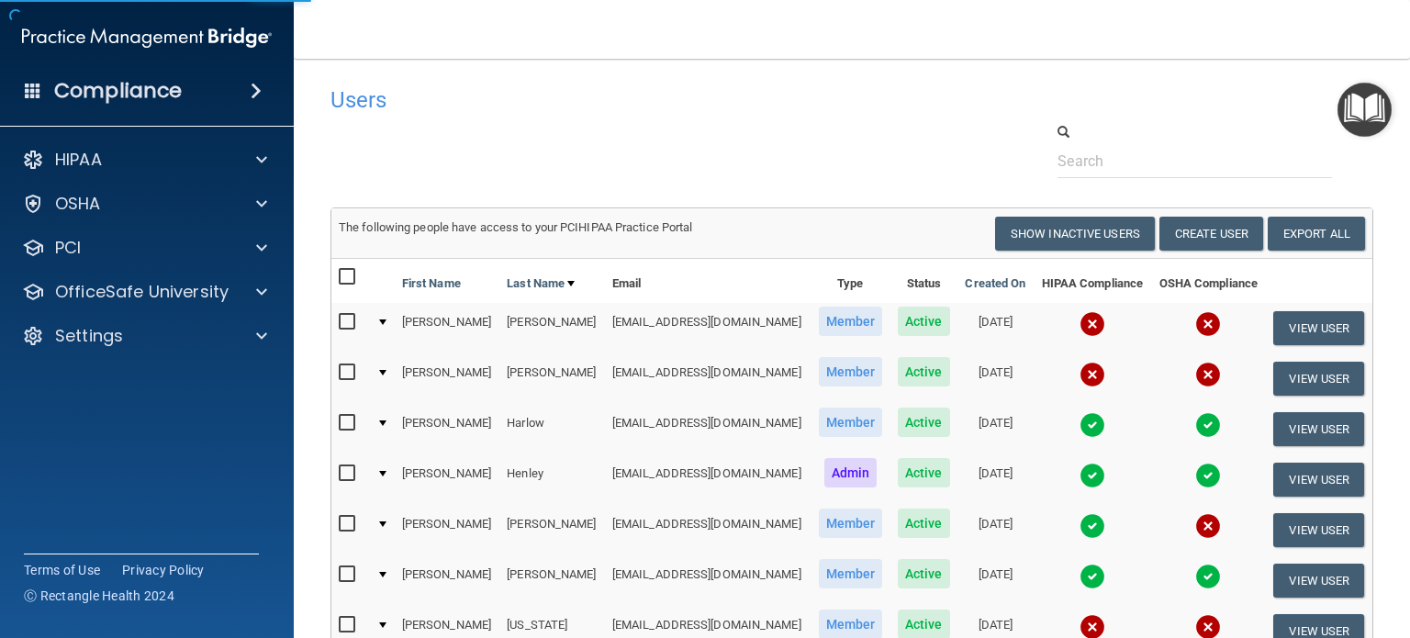
select select "practice_member"
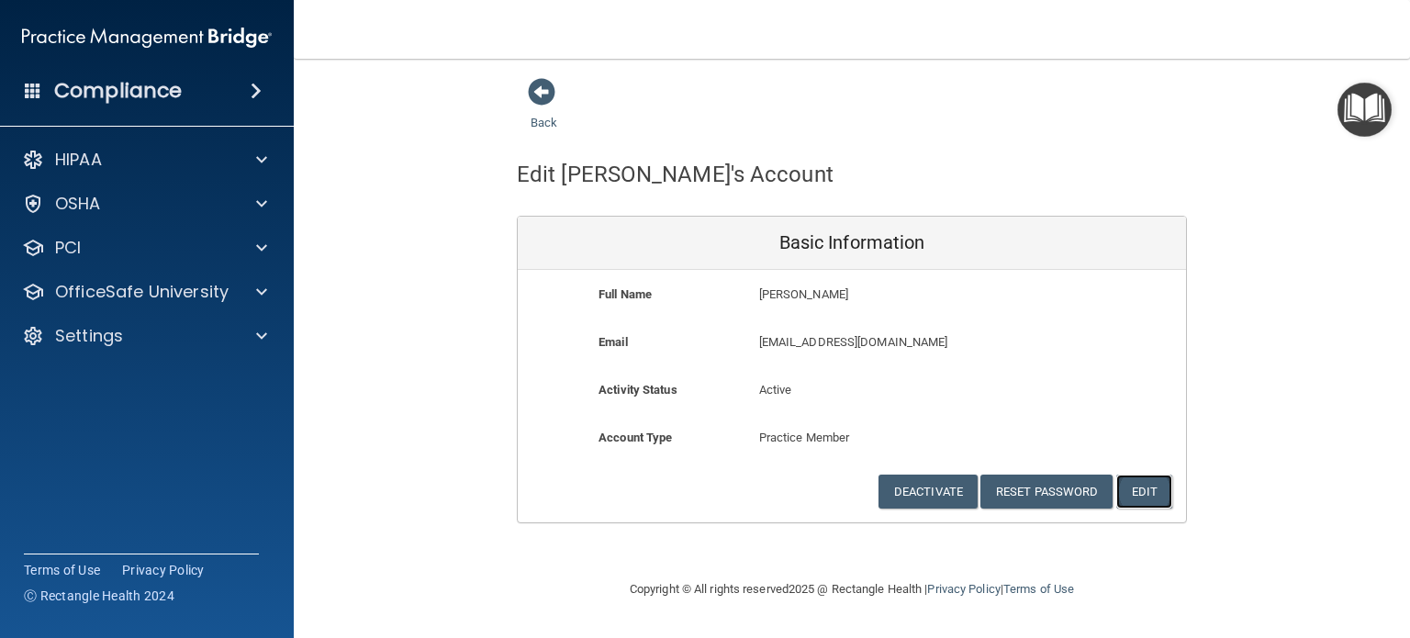
click at [1145, 492] on button "Edit" at bounding box center [1145, 492] width 56 height 34
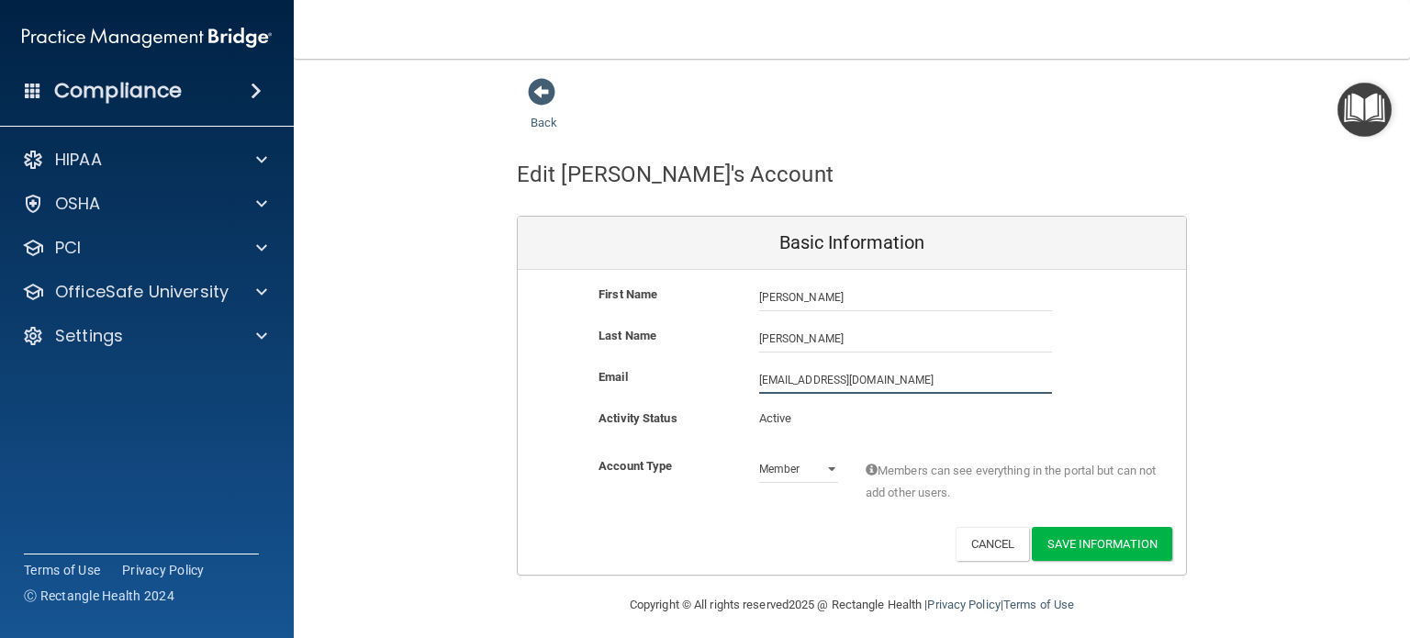
click at [915, 377] on input "[EMAIL_ADDRESS][DOMAIN_NAME]" at bounding box center [905, 380] width 293 height 28
